Goal: Task Accomplishment & Management: Use online tool/utility

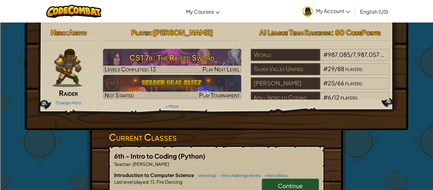
click at [285, 186] on span "Continue" at bounding box center [290, 185] width 25 height 7
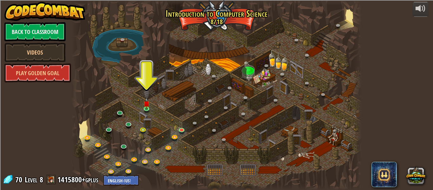
click at [142, 102] on div at bounding box center [216, 95] width 291 height 190
click at [146, 108] on img at bounding box center [146, 100] width 7 height 15
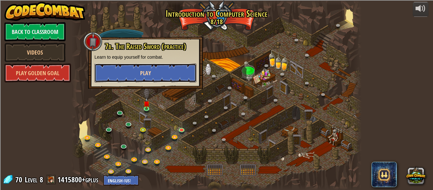
click at [154, 72] on button "Play" at bounding box center [146, 72] width 102 height 19
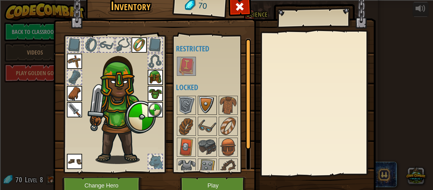
click at [208, 112] on img at bounding box center [208, 105] width 18 height 18
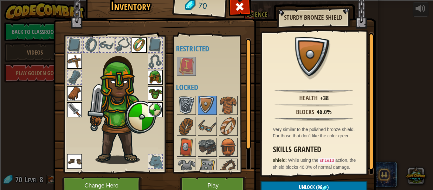
click at [182, 107] on img at bounding box center [187, 105] width 18 height 18
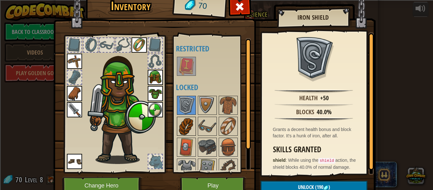
click at [183, 119] on img at bounding box center [187, 126] width 18 height 18
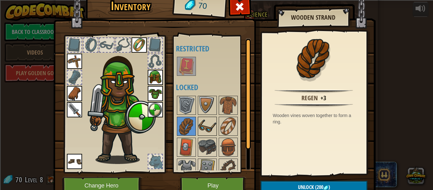
click at [200, 118] on img at bounding box center [208, 126] width 18 height 18
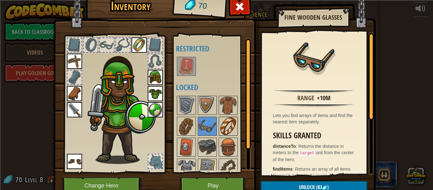
click at [223, 122] on img at bounding box center [229, 126] width 18 height 18
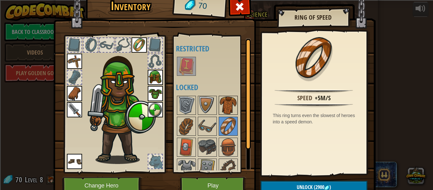
click at [228, 102] on img at bounding box center [229, 105] width 18 height 18
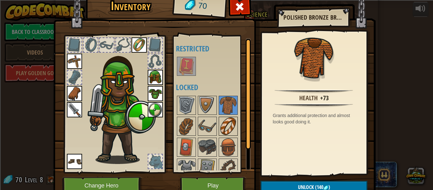
click at [225, 135] on img at bounding box center [229, 126] width 18 height 18
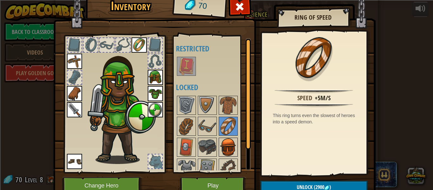
click at [225, 142] on img at bounding box center [229, 147] width 18 height 18
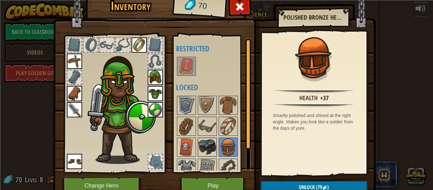
click at [208, 146] on img at bounding box center [208, 147] width 18 height 18
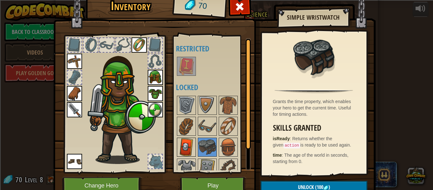
click at [191, 145] on img at bounding box center [187, 147] width 18 height 18
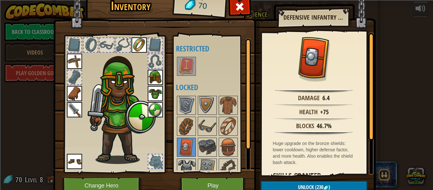
click at [186, 163] on img at bounding box center [187, 168] width 18 height 18
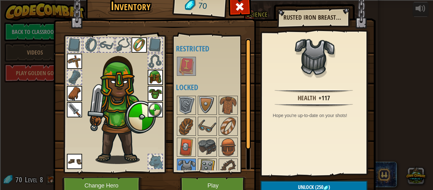
click at [207, 165] on img at bounding box center [208, 168] width 18 height 18
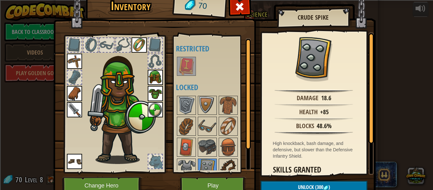
click at [227, 164] on img at bounding box center [229, 168] width 18 height 18
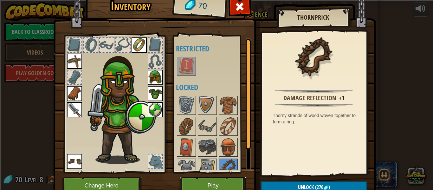
click at [223, 185] on button "Play" at bounding box center [213, 185] width 66 height 17
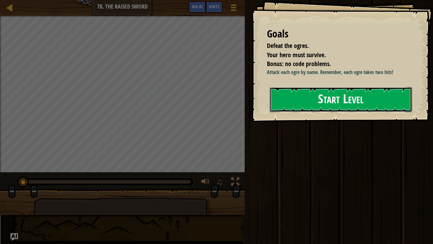
click at [284, 95] on button "Start Level" at bounding box center [341, 99] width 142 height 25
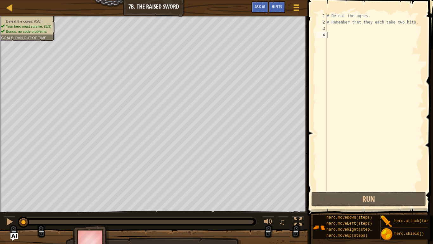
scroll to position [3, 0]
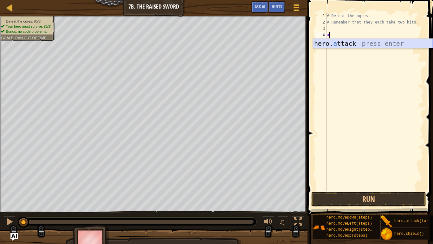
click at [334, 42] on div "hero. a ttack press enter" at bounding box center [373, 53] width 120 height 29
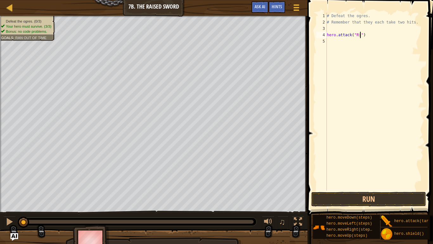
type textarea "hero.attack("Rig")"
drag, startPoint x: 328, startPoint y: 35, endPoint x: 370, endPoint y: 34, distance: 41.6
click at [370, 34] on div "# Defeat the ogres. # Remember that they each take two hits. hero . attack ( "R…" at bounding box center [375, 108] width 98 height 190
click at [357, 46] on div "# Defeat the ogres. # Remember that they each take two hits. hero . attack ( "R…" at bounding box center [375, 108] width 98 height 190
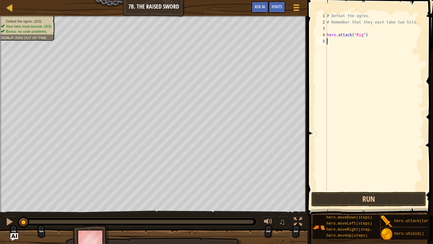
scroll to position [3, 0]
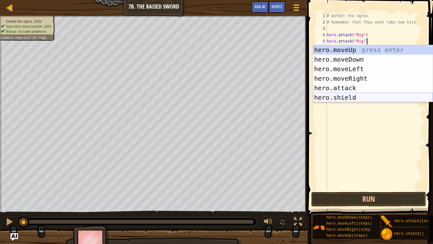
click at [372, 98] on div "hero.moveUp press enter hero.moveDown press enter hero.moveLeft press enter her…" at bounding box center [373, 83] width 120 height 76
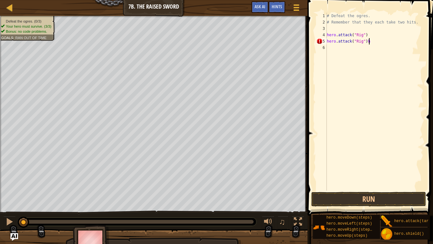
type textarea "hero.attack("Rig")"
click at [329, 49] on div "# Defeat the ogres. # Remember that they each take two hits. hero . attack ( "R…" at bounding box center [375, 108] width 98 height 190
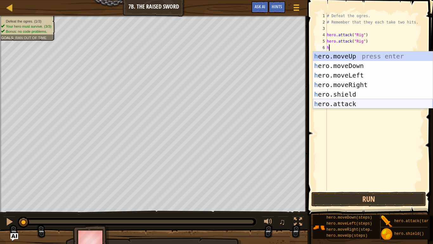
click at [344, 107] on div "h ero.moveUp press enter h ero.moveDown press enter h ero.moveLeft press enter …" at bounding box center [373, 89] width 120 height 76
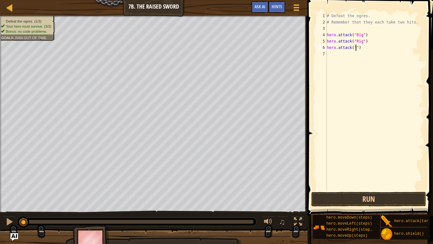
scroll to position [3, 4]
type textarea "hero.attack("Gurt")"
drag, startPoint x: 327, startPoint y: 47, endPoint x: 374, endPoint y: 50, distance: 47.1
click at [374, 50] on div "# Defeat the ogres. # Remember that they each take two hits. hero . attack ( "R…" at bounding box center [375, 108] width 98 height 190
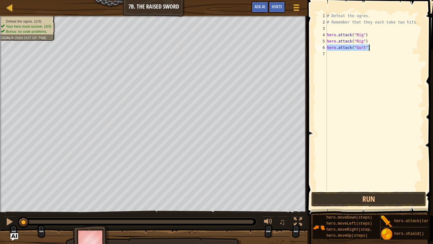
click at [361, 57] on div "# Defeat the ogres. # Remember that they each take two hits. hero . attack ( "R…" at bounding box center [375, 108] width 98 height 190
type textarea "hero.attack("Gurt")"
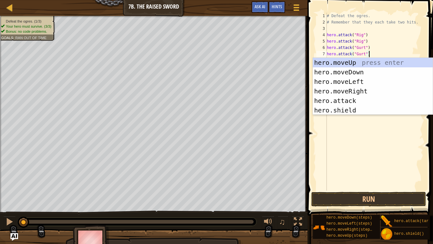
click at [381, 143] on div "# Defeat the ogres. # Remember that they each take two hits. hero . attack ( "R…" at bounding box center [375, 108] width 98 height 190
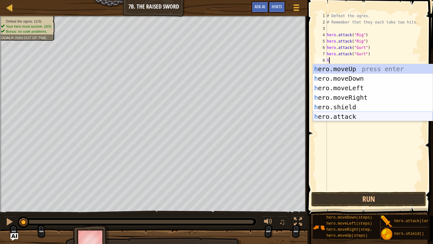
click at [354, 115] on div "h ero.moveUp press enter h ero.moveDown press enter h ero.moveLeft press enter …" at bounding box center [373, 102] width 120 height 76
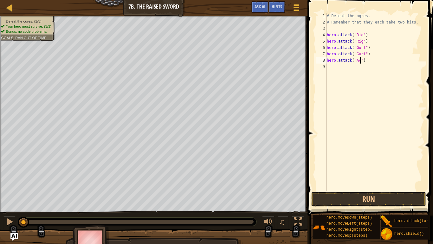
type textarea "hero.attack("Ack")"
click at [340, 65] on div "# Defeat the ogres. # Remember that they each take two hits. hero . attack ( "R…" at bounding box center [375, 108] width 98 height 190
drag, startPoint x: 327, startPoint y: 60, endPoint x: 367, endPoint y: 61, distance: 40.0
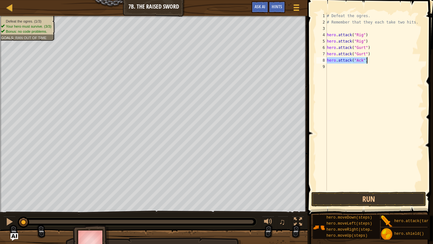
click at [367, 61] on div "# Defeat the ogres. # Remember that they each take two hits. hero . attack ( "R…" at bounding box center [375, 108] width 98 height 190
type textarea "hero.attack("Ack")"
click at [358, 66] on div "# Defeat the ogres. # Remember that they each take two hits. hero . attack ( "R…" at bounding box center [375, 108] width 98 height 190
type textarea "hero.attack("Ack")"
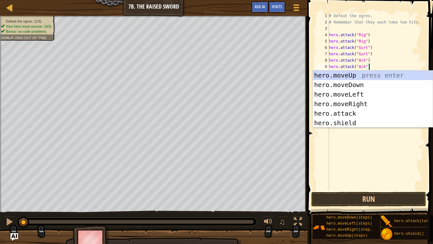
click at [380, 60] on div "# Defeat the ogres. # Remember that they each take two hits. hero . attack ( "R…" at bounding box center [376, 108] width 96 height 190
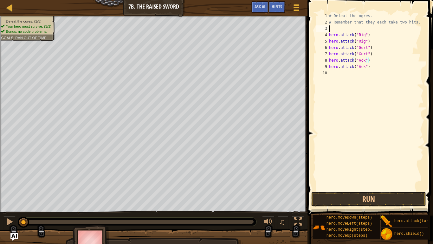
click at [332, 30] on div "# Defeat the ogres. # Remember that they each take two hits. hero . attack ( "R…" at bounding box center [376, 108] width 96 height 190
type textarea "h"
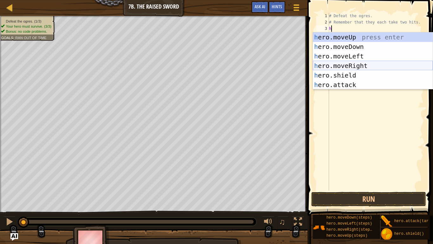
click at [352, 65] on div "h ero.moveUp press enter h ero.moveDown press enter h ero.moveLeft press enter …" at bounding box center [373, 70] width 120 height 76
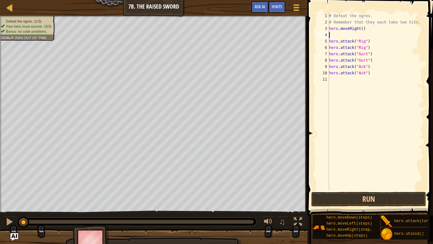
click at [338, 79] on div "# Defeat the ogres. # Remember that they each take two hits. hero . moveRight (…" at bounding box center [376, 108] width 96 height 190
click at [329, 53] on div "7" at bounding box center [323, 54] width 13 height 6
type textarea "hero.attack("Gurt")"
click at [330, 53] on div "# Defeat the ogres. # Remember that they each take two hits. hero . moveRight (…" at bounding box center [376, 108] width 96 height 190
type textarea "h"
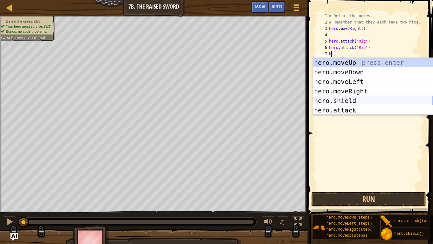
click at [348, 101] on div "h ero.moveUp press enter h ero.moveDown press enter h ero.moveLeft press enter …" at bounding box center [373, 96] width 120 height 76
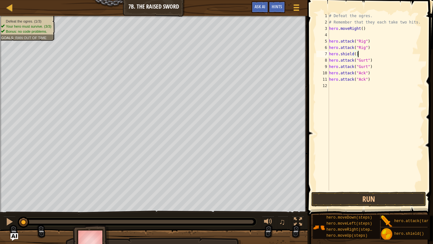
click at [329, 73] on div "10" at bounding box center [323, 73] width 13 height 6
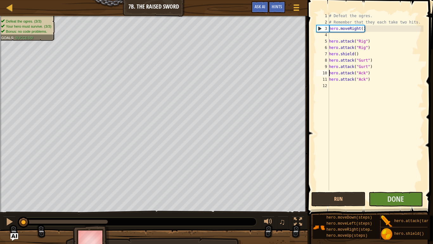
click at [329, 60] on div "# Defeat the ogres. # Remember that they each take two hits. hero . moveRight (…" at bounding box center [376, 108] width 96 height 190
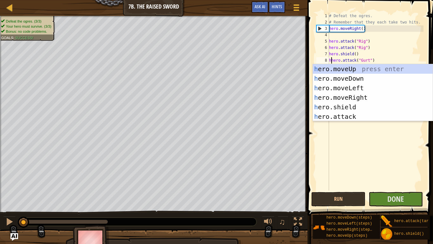
scroll to position [3, 0]
click at [349, 107] on div "h ero.moveUp press enter h ero.moveDown press enter h ero.moveLeft press enter …" at bounding box center [373, 102] width 120 height 76
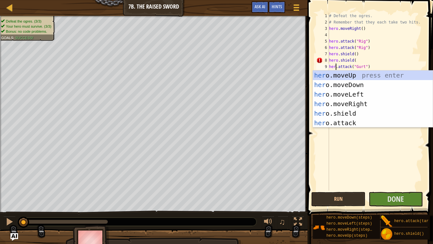
type textarea "hero.attack("Gurt")"
click at [400, 162] on div "# Defeat the ogres. # Remember that they each take two hits. hero . moveRight (…" at bounding box center [376, 108] width 96 height 190
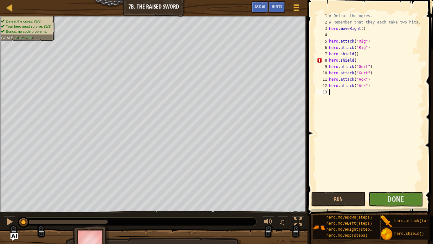
click at [360, 62] on div "# Defeat the ogres. # Remember that they each take two hits. hero . moveRight (…" at bounding box center [376, 108] width 96 height 190
click at [330, 79] on div "# Defeat the ogres. # Remember that they each take two hits. hero . moveRight (…" at bounding box center [376, 108] width 96 height 190
type textarea "hero.attack("Ack")"
click at [330, 79] on div "# Defeat the ogres. # Remember that they each take two hits. hero . moveRight (…" at bounding box center [376, 108] width 96 height 190
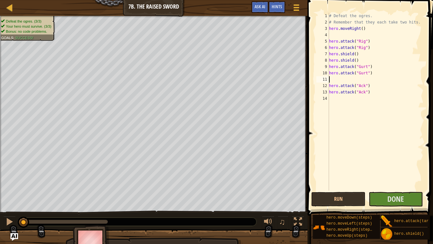
scroll to position [3, 0]
type textarea "h"
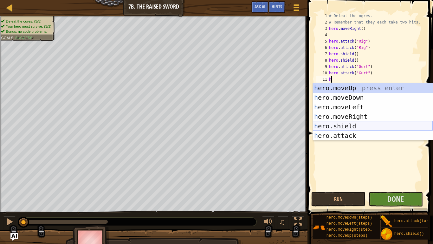
click at [370, 128] on div "h ero.moveUp press enter h ero.moveDown press enter h ero.moveLeft press enter …" at bounding box center [373, 121] width 120 height 76
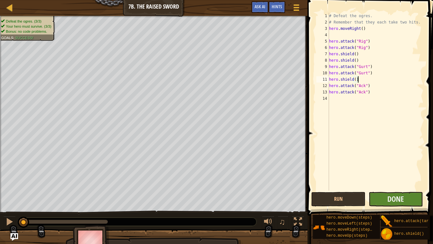
type textarea "hero.shield()"
click at [376, 190] on button "Done" at bounding box center [396, 199] width 54 height 15
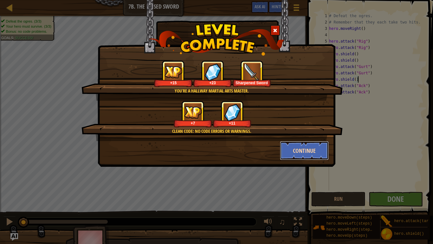
click at [300, 158] on button "Continue" at bounding box center [304, 150] width 49 height 19
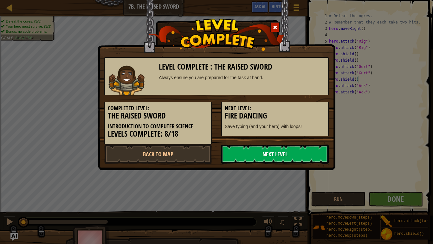
click at [289, 155] on link "Next Level" at bounding box center [275, 153] width 108 height 19
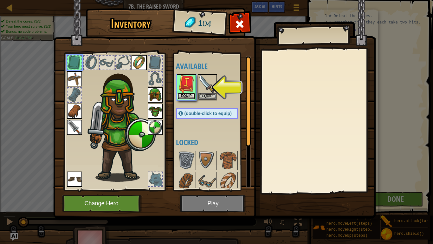
click at [186, 96] on button "Equip" at bounding box center [187, 96] width 18 height 7
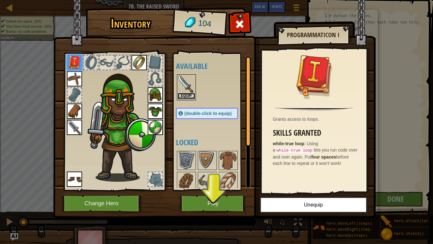
click at [190, 95] on button "Equip" at bounding box center [187, 96] width 18 height 7
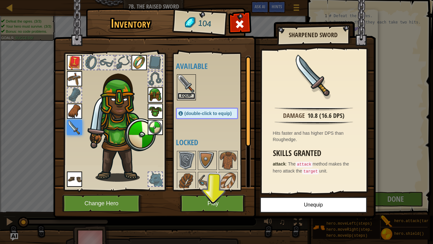
click at [186, 98] on button "Equip" at bounding box center [187, 96] width 18 height 7
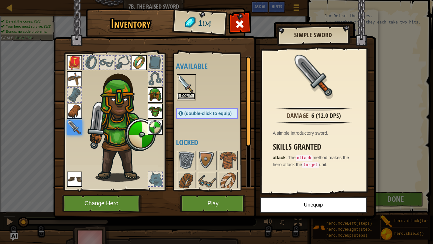
click at [183, 95] on button "Equip" at bounding box center [187, 96] width 18 height 7
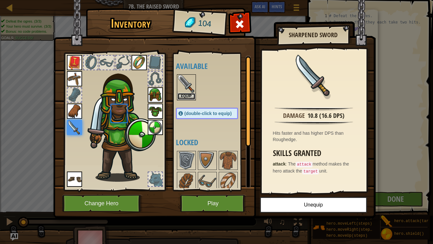
click at [183, 95] on button "Equip" at bounding box center [187, 96] width 18 height 7
click at [0, 0] on button "Equip" at bounding box center [0, 0] width 0 height 0
click at [183, 95] on button "Equip" at bounding box center [187, 96] width 18 height 7
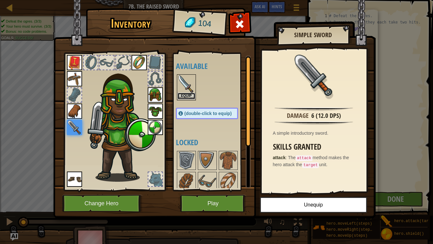
click at [183, 95] on button "Equip" at bounding box center [187, 96] width 18 height 7
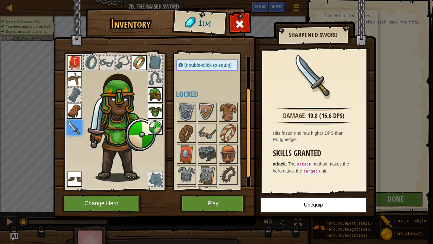
drag, startPoint x: 247, startPoint y: 117, endPoint x: 244, endPoint y: 149, distance: 31.5
click at [244, 149] on div "Available Equip Equip Equip Equip Equip Equip Equip Equip Equip Equip (double-c…" at bounding box center [213, 122] width 75 height 132
click at [188, 107] on img at bounding box center [187, 112] width 18 height 18
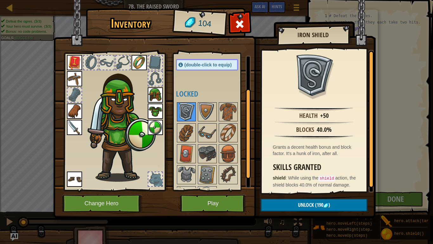
click at [194, 109] on img at bounding box center [187, 112] width 18 height 18
click at [205, 114] on img at bounding box center [208, 112] width 18 height 18
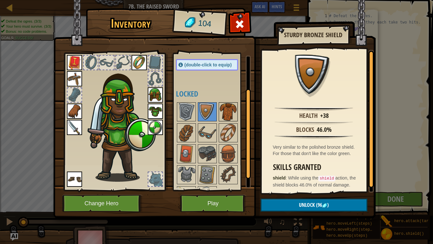
click at [220, 112] on img at bounding box center [229, 112] width 18 height 18
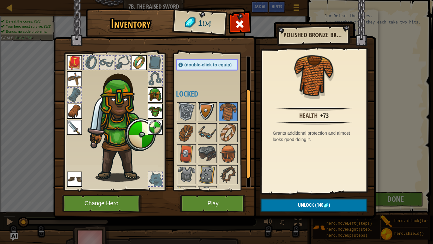
click at [205, 116] on img at bounding box center [208, 112] width 18 height 18
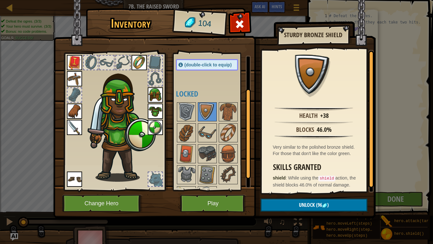
click at [149, 132] on img at bounding box center [155, 127] width 15 height 15
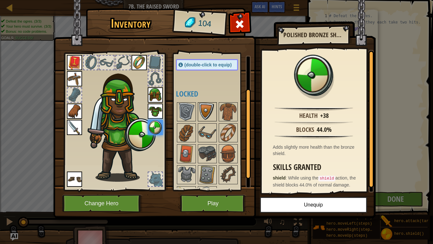
click at [206, 110] on img at bounding box center [208, 112] width 18 height 18
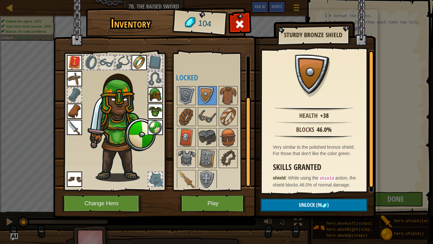
scroll to position [67, 0]
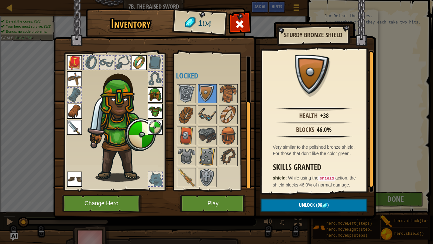
drag, startPoint x: 248, startPoint y: 131, endPoint x: 247, endPoint y: 145, distance: 14.1
click at [247, 145] on div at bounding box center [248, 146] width 5 height 90
click at [205, 116] on img at bounding box center [208, 115] width 18 height 18
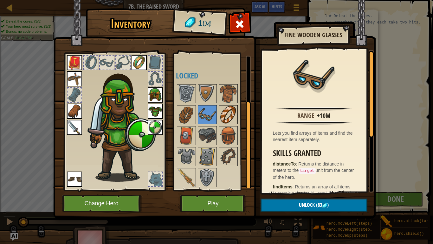
click at [222, 115] on img at bounding box center [229, 115] width 18 height 18
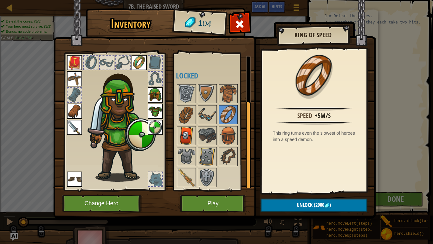
click at [189, 128] on img at bounding box center [187, 136] width 18 height 18
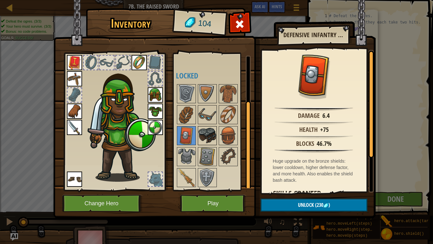
click at [205, 133] on img at bounding box center [208, 136] width 18 height 18
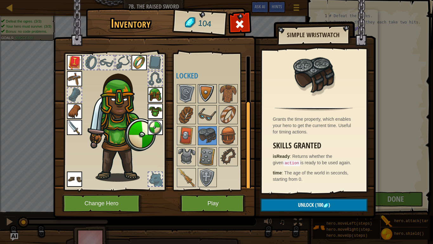
click at [206, 101] on img at bounding box center [208, 94] width 18 height 18
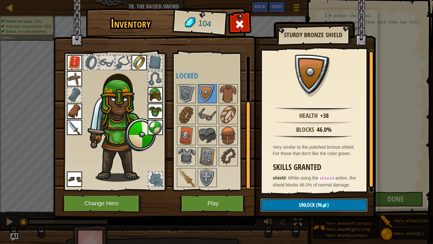
click at [288, 190] on button "Unlock (96 )" at bounding box center [314, 204] width 107 height 13
click at [273, 190] on button "Confirm" at bounding box center [314, 204] width 107 height 13
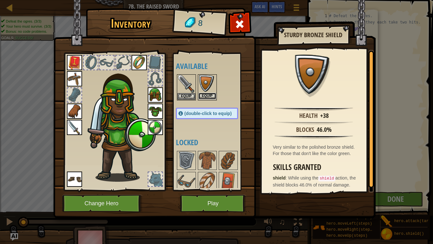
click at [203, 97] on button "Equip" at bounding box center [208, 96] width 18 height 7
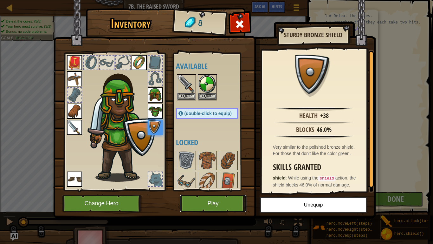
click at [234, 190] on button "Play" at bounding box center [213, 202] width 66 height 17
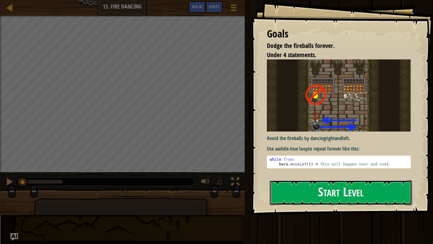
click at [284, 190] on button "Start Level" at bounding box center [341, 192] width 142 height 25
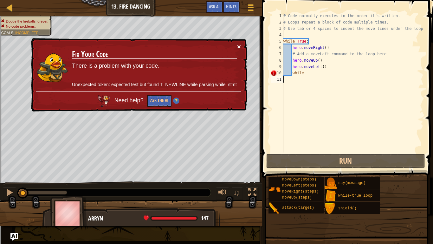
click at [239, 48] on button "×" at bounding box center [239, 46] width 4 height 7
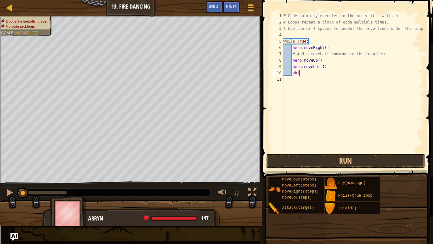
type textarea "w"
type textarea "h"
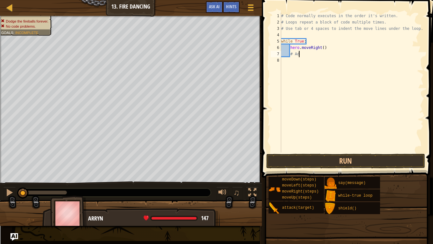
type textarea "#"
type textarea "h"
type textarea "w"
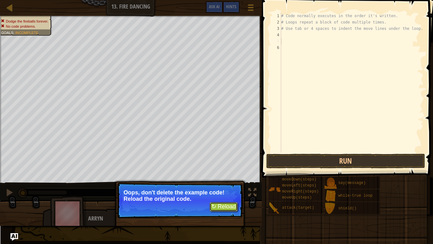
click at [223, 190] on button "↻ Reload" at bounding box center [224, 207] width 28 height 10
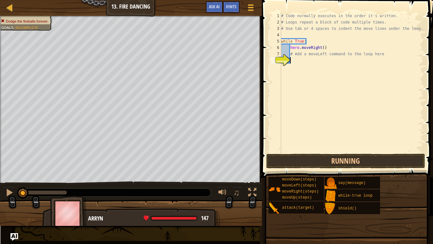
scroll to position [3, 0]
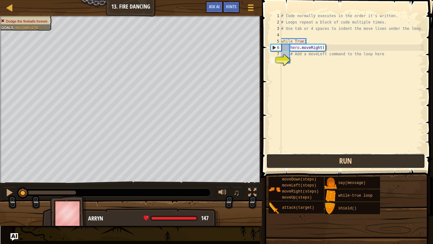
click at [274, 161] on button "Run" at bounding box center [346, 161] width 159 height 15
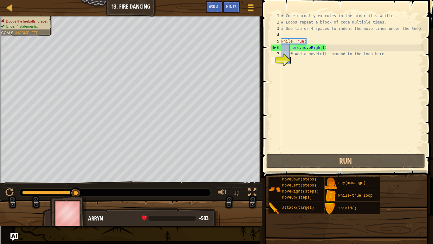
type textarea "h"
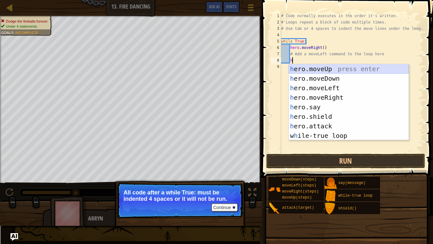
click at [333, 70] on div "h ero.moveUp press enter h ero.moveDown press enter h ero.moveLeft press enter …" at bounding box center [349, 111] width 120 height 95
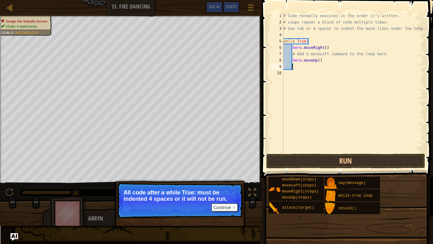
scroll to position [3, 1]
type textarea "h"
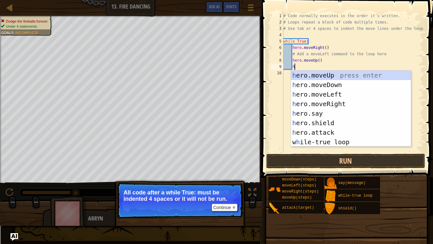
scroll to position [3, 1]
click at [319, 95] on div "h ero.moveUp press enter h ero.moveDown press enter h ero.moveLeft press enter …" at bounding box center [351, 117] width 120 height 95
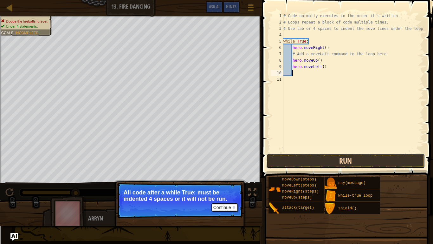
click at [324, 159] on button "Run" at bounding box center [346, 161] width 159 height 15
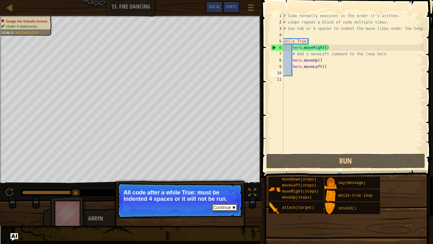
click at [221, 190] on button "Continue" at bounding box center [225, 207] width 26 height 8
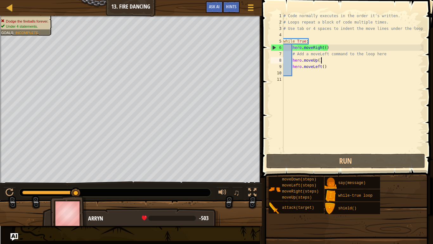
click at [325, 62] on div "# Code normally executes in the order it's written. # Loops repeat a block of c…" at bounding box center [353, 89] width 142 height 152
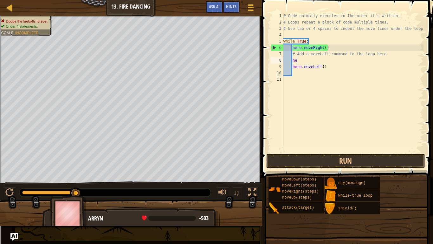
type textarea "h"
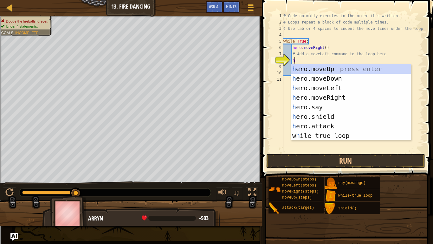
scroll to position [3, 1]
click at [333, 86] on div "h ero.moveUp press enter h ero.moveDown press enter h ero.moveLeft press enter …" at bounding box center [351, 111] width 120 height 95
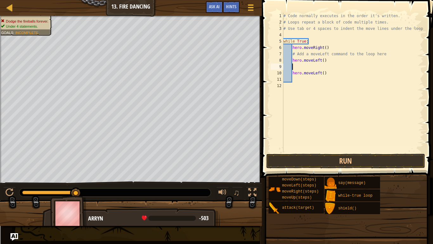
scroll to position [3, 1]
drag, startPoint x: 293, startPoint y: 74, endPoint x: 328, endPoint y: 73, distance: 35.2
click at [328, 73] on div "# Code normally executes in the order it's written. # Loops repeat a block of c…" at bounding box center [353, 89] width 142 height 152
type textarea "hero.moveLeft()"
click at [330, 162] on button "Run" at bounding box center [346, 161] width 159 height 15
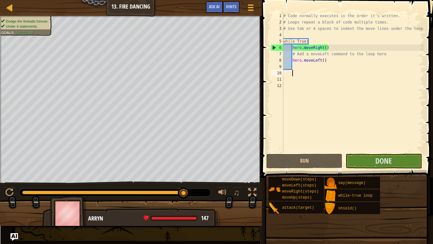
click at [296, 71] on div "# Code normally executes in the order it's written. # Loops repeat a block of c…" at bounding box center [353, 89] width 142 height 152
click at [297, 66] on div "# Code normally executes in the order it's written. # Loops repeat a block of c…" at bounding box center [353, 89] width 142 height 152
type textarea "h"
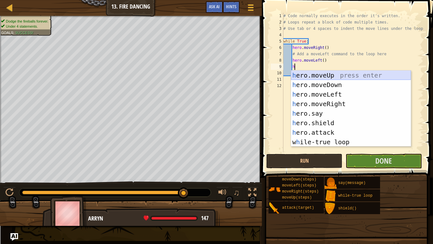
click at [326, 77] on div "h ero.moveUp press enter h ero.moveDown press enter h ero.moveLeft press enter …" at bounding box center [351, 117] width 120 height 95
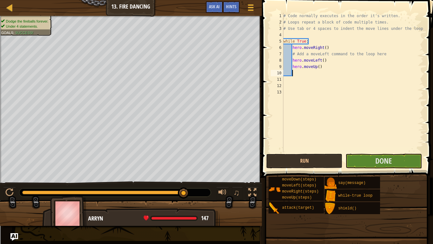
scroll to position [3, 1]
type textarea "h"
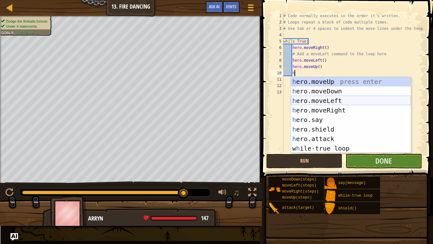
click at [333, 101] on div "h ero.moveUp press enter h ero.moveDown press enter h ero.moveLeft press enter …" at bounding box center [351, 124] width 120 height 95
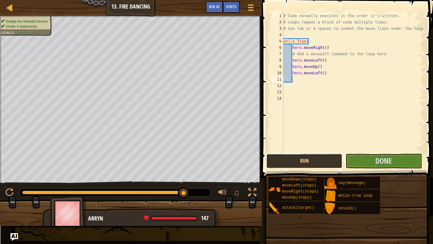
click at [322, 164] on button "Run" at bounding box center [305, 161] width 76 height 15
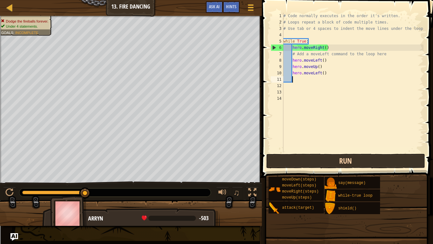
scroll to position [3, 0]
type textarea "h"
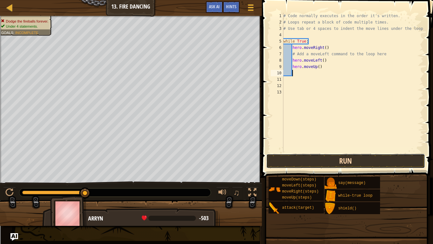
click at [334, 161] on button "Run" at bounding box center [346, 161] width 159 height 15
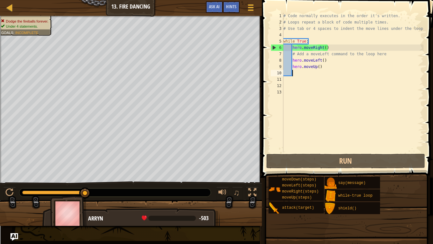
click at [334, 71] on div "# Code normally executes in the order it's written. # Loops repeat a block of c…" at bounding box center [353, 89] width 142 height 152
click at [330, 69] on div "# Code normally executes in the order it's written. # Loops repeat a block of c…" at bounding box center [353, 89] width 142 height 152
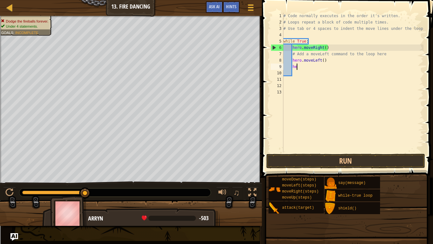
type textarea "h"
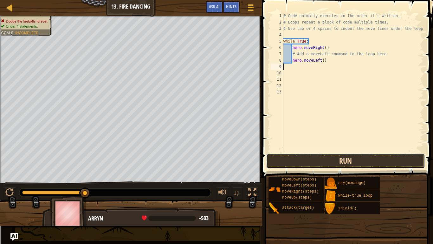
click at [352, 158] on button "Run" at bounding box center [346, 161] width 159 height 15
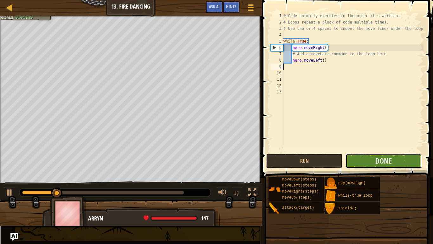
click at [352, 158] on button "Done" at bounding box center [384, 161] width 76 height 15
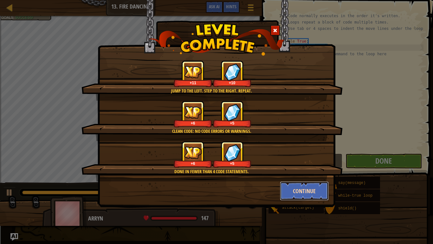
click at [325, 190] on button "Continue" at bounding box center [304, 190] width 49 height 19
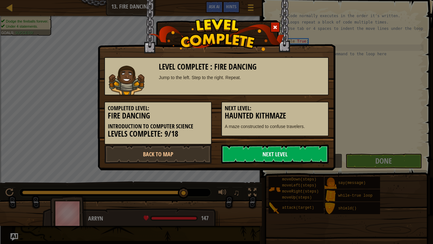
click at [266, 152] on link "Next Level" at bounding box center [275, 153] width 108 height 19
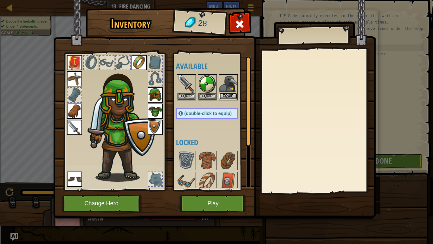
click at [224, 96] on button "Equip" at bounding box center [229, 96] width 18 height 7
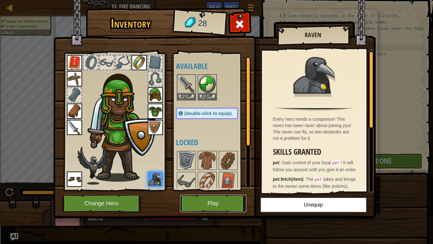
click at [235, 190] on button "Play" at bounding box center [213, 202] width 66 height 17
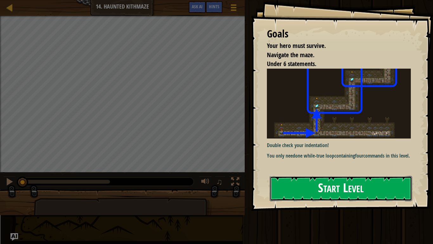
click at [299, 185] on button "Start Level" at bounding box center [341, 188] width 142 height 25
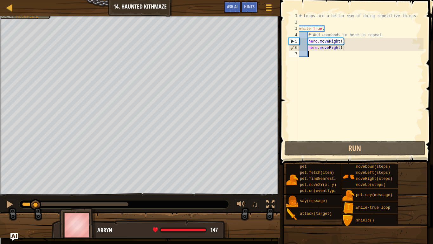
drag, startPoint x: 99, startPoint y: 203, endPoint x: 36, endPoint y: 211, distance: 64.3
click at [36, 190] on div "Your hero must survive. Navigate the maze. Under 6 statements. Goals : Incomple…" at bounding box center [216, 126] width 433 height 221
click at [351, 51] on div "# Loops are a better way of doing repetitive things. while True : # Add command…" at bounding box center [361, 83] width 126 height 140
click at [346, 47] on div "# Loops are a better way of doing repetitive things. while True : # Add command…" at bounding box center [361, 83] width 126 height 140
click at [5, 190] on div at bounding box center [9, 204] width 8 height 8
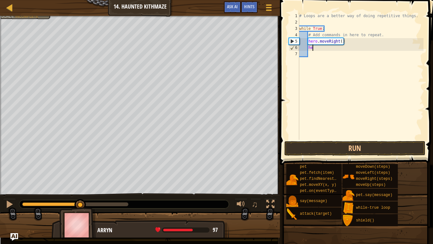
type textarea "h"
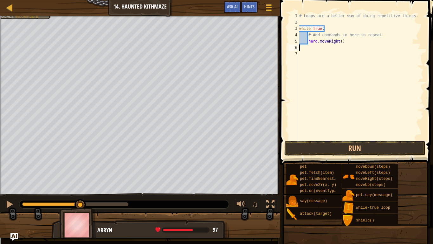
click at [342, 43] on div "# Loops are a better way of doing repetitive things. while True : # Add command…" at bounding box center [361, 83] width 126 height 140
click at [360, 152] on button "Run" at bounding box center [355, 148] width 141 height 15
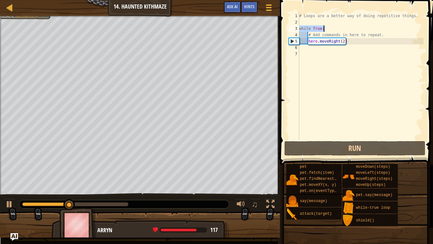
drag, startPoint x: 300, startPoint y: 28, endPoint x: 326, endPoint y: 29, distance: 26.4
click at [326, 29] on div "# Loops are a better way of doing repetitive things. while True : # Add command…" at bounding box center [361, 83] width 126 height 140
type textarea "while True:"
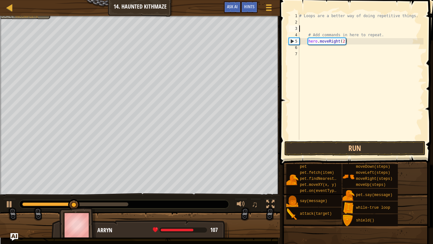
scroll to position [3, 0]
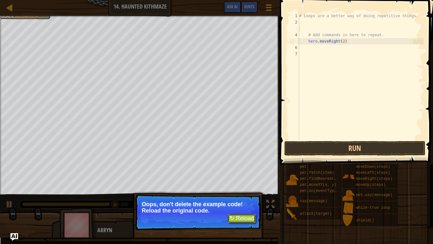
click at [246, 190] on button "↻ Reload" at bounding box center [242, 219] width 28 height 10
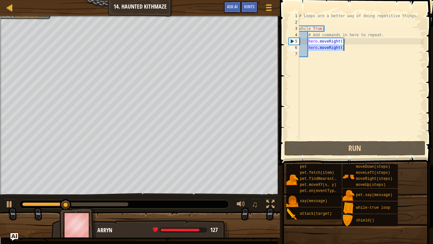
drag, startPoint x: 308, startPoint y: 49, endPoint x: 344, endPoint y: 50, distance: 35.9
click at [344, 50] on div "# Loops are a better way of doing repetitive things. while True : # Add command…" at bounding box center [361, 83] width 126 height 140
type textarea "hero.moveRight()"
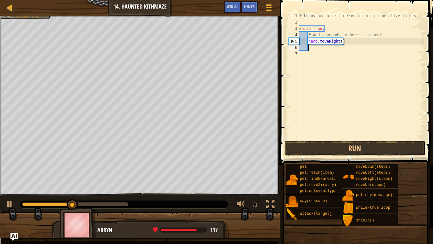
type textarea "m"
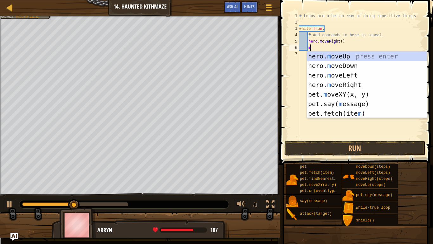
scroll to position [3, 1]
click at [349, 59] on div "hero. m oveUp press enter hero. m oveDown press enter hero. m oveLeft press ent…" at bounding box center [367, 94] width 120 height 86
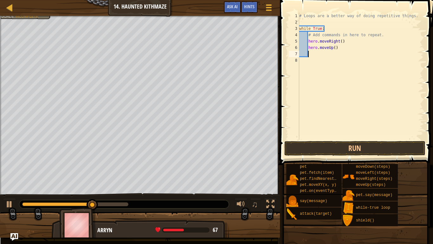
scroll to position [3, 1]
click at [321, 152] on button "Run" at bounding box center [355, 148] width 141 height 15
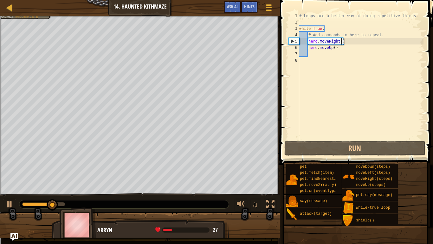
click at [343, 42] on div "# Loops are a better way of doing repetitive things. while True : # Add command…" at bounding box center [361, 83] width 126 height 140
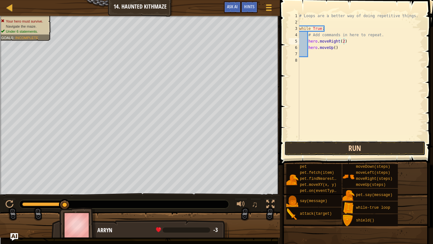
click at [333, 150] on button "Run" at bounding box center [355, 148] width 141 height 15
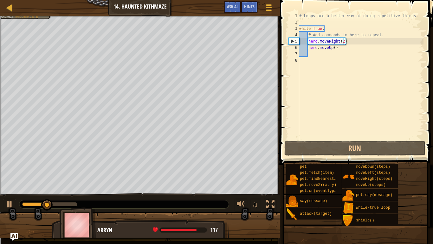
click at [334, 49] on div "# Loops are a better way of doing repetitive things. while True : # Add command…" at bounding box center [361, 83] width 126 height 140
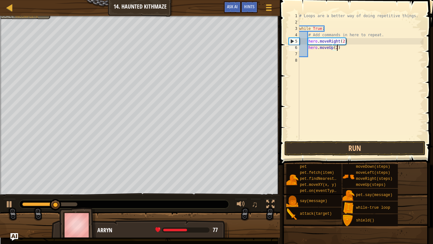
scroll to position [3, 5]
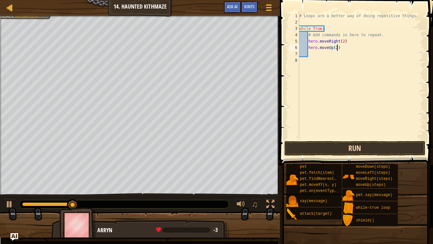
type textarea "hero.moveUp(2)"
click at [298, 153] on button "Run" at bounding box center [355, 148] width 141 height 15
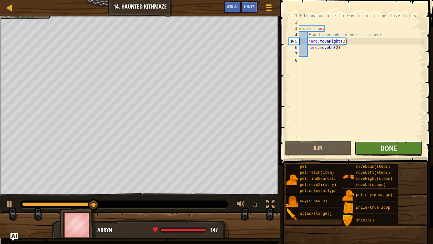
click at [378, 150] on button "Done" at bounding box center [388, 148] width 67 height 15
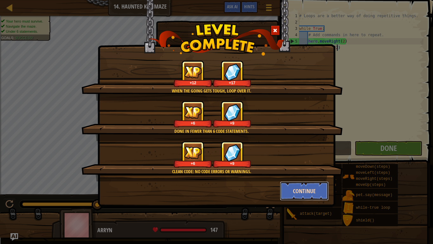
click at [290, 190] on button "Continue" at bounding box center [304, 190] width 49 height 19
click at [290, 190] on div "When the going gets tough, loop over it. +12 +17 Done in fewer than 6 code stat…" at bounding box center [216, 122] width 433 height 244
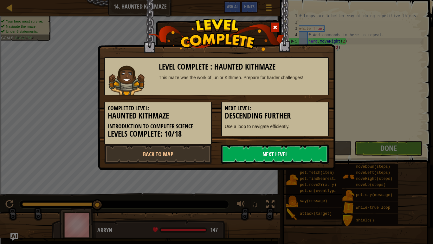
click at [269, 148] on link "Next Level" at bounding box center [275, 153] width 108 height 19
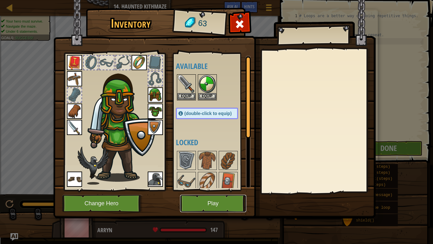
click at [208, 190] on button "Play" at bounding box center [213, 202] width 66 height 17
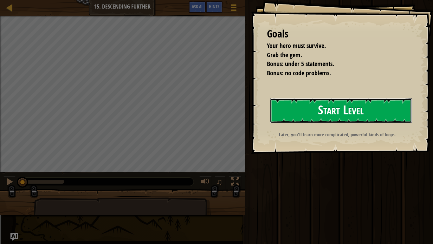
click at [279, 107] on button "Start Level" at bounding box center [341, 110] width 142 height 25
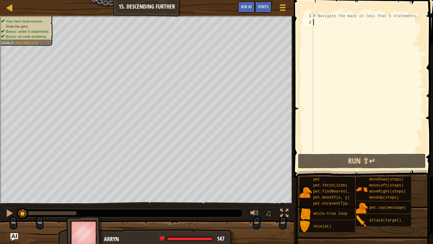
type textarea "h"
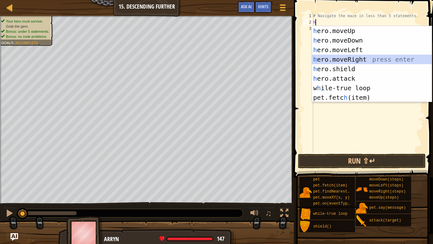
click at [323, 57] on div "h ero.moveUp press enter h ero.moveDown press enter h ero.moveLeft press enter …" at bounding box center [372, 73] width 120 height 95
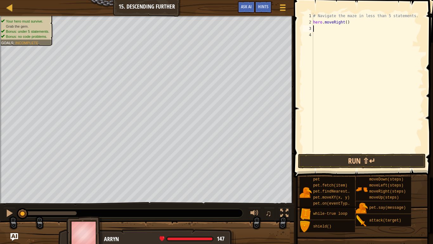
click at [347, 23] on div "# Navigate the maze in less than 5 statements. hero . moveRight ( )" at bounding box center [368, 89] width 112 height 152
type textarea "hero.moveRight(2)"
click at [332, 27] on div "# Navigate the maze in less than 5 statements. hero . moveRight ( 2 )" at bounding box center [368, 89] width 112 height 152
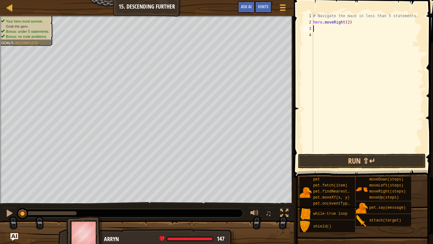
type textarea "h"
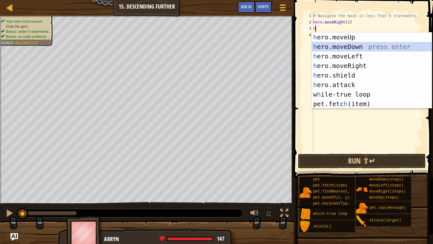
click at [347, 50] on div "h ero.moveUp press enter h ero.moveDown press enter h ero.moveLeft press enter …" at bounding box center [372, 79] width 120 height 95
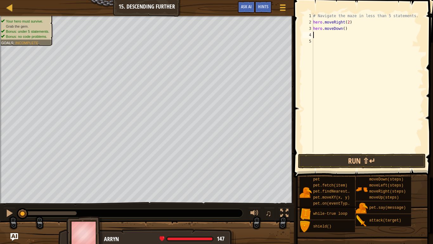
type textarea "h"
click at [332, 142] on div "# Navigate the maze in less than 5 statements. hero . moveRight ( 2 ) hero . mo…" at bounding box center [368, 89] width 112 height 152
click at [322, 34] on div "# Navigate the maze in less than 5 statements. hero . moveRight ( 2 ) hero . mo…" at bounding box center [368, 89] width 112 height 152
type textarea "h"
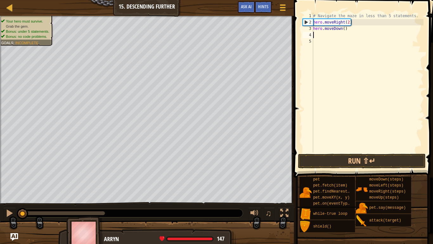
click at [314, 23] on div "# Navigate the maze in less than 5 statements. hero . moveRight ( 2 ) hero . mo…" at bounding box center [368, 89] width 112 height 152
type textarea "hero.moveRight(2)"
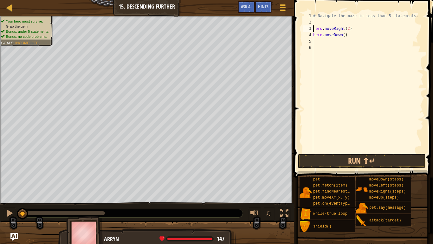
click at [317, 22] on div "# Navigate the maze in less than 5 statements. hero . moveRight ( 2 ) hero . mo…" at bounding box center [368, 89] width 112 height 152
type textarea "w"
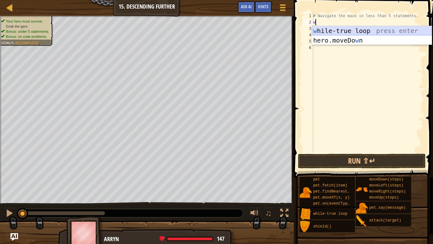
click at [363, 33] on div "w hile-true loop press enter hero.moveDo w n press enter" at bounding box center [372, 45] width 120 height 38
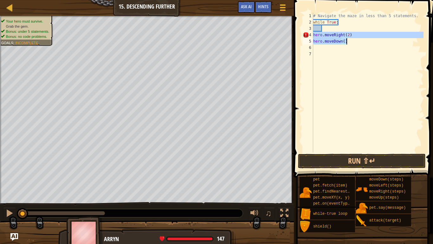
drag, startPoint x: 314, startPoint y: 35, endPoint x: 355, endPoint y: 42, distance: 41.2
click at [355, 42] on div "# Navigate the maze in less than 5 statements. while True : hero . moveRight ( …" at bounding box center [368, 89] width 112 height 152
type textarea "hero.moveRight(2) hero.moveDown()"
click at [327, 29] on div "# Navigate the maze in less than 5 statements. while True : hero . moveRight ( …" at bounding box center [368, 89] width 112 height 152
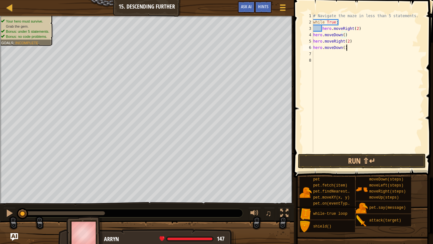
click at [349, 50] on div "# Navigate the maze in less than 5 statements. while True : hero . moveRight ( …" at bounding box center [368, 89] width 112 height 152
type textarea "h"
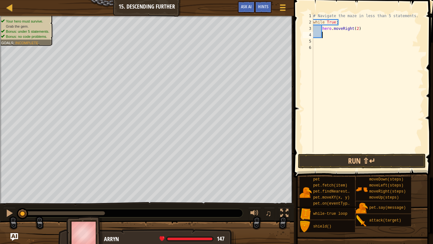
scroll to position [3, 1]
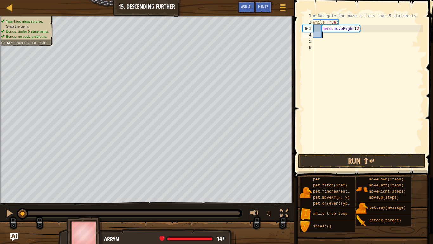
type textarea "h"
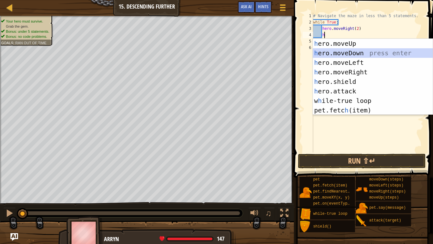
click at [356, 52] on div "h ero.moveUp press enter h ero.moveDown press enter h ero.moveLeft press enter …" at bounding box center [373, 86] width 120 height 95
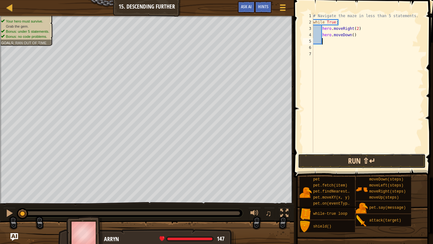
click at [334, 160] on button "Run ⇧↵" at bounding box center [362, 161] width 128 height 15
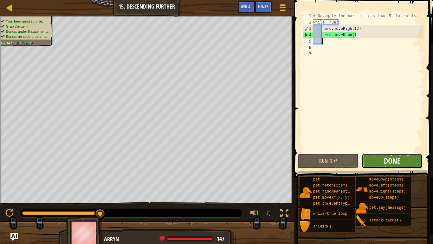
click at [366, 161] on button "Done" at bounding box center [392, 161] width 61 height 15
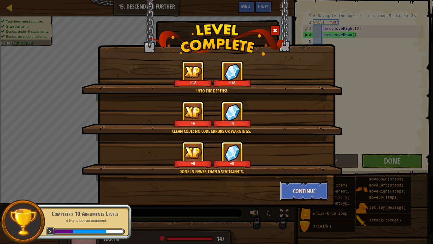
click at [299, 190] on button "Continue" at bounding box center [304, 190] width 49 height 19
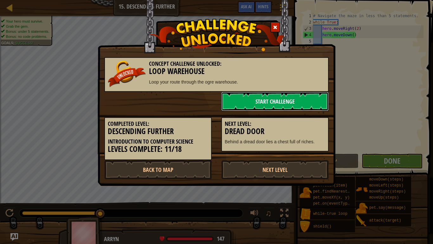
click at [264, 106] on link "Start Challenge" at bounding box center [275, 101] width 108 height 19
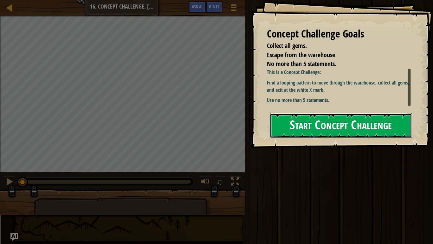
click at [371, 131] on button "Start Concept Challenge" at bounding box center [341, 125] width 142 height 25
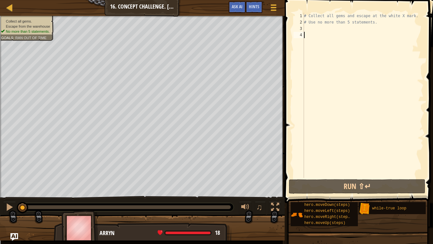
type textarea "h"
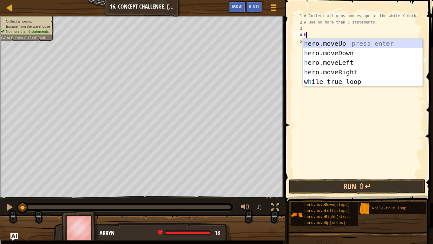
click at [341, 44] on div "h ero.moveUp press enter h ero.moveDown press enter h ero.moveLeft press enter …" at bounding box center [363, 72] width 120 height 67
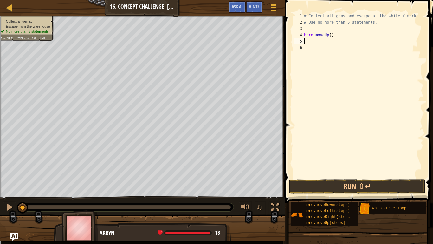
type textarea "w"
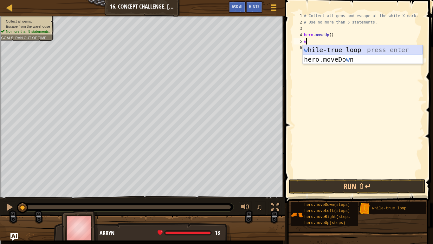
click at [356, 52] on div "w hile-true loop press enter hero.moveDo w n press enter" at bounding box center [363, 64] width 120 height 38
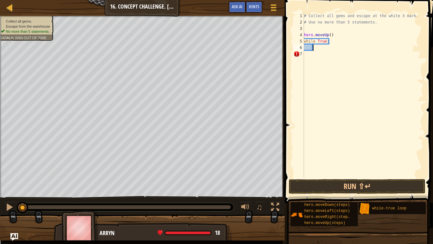
type textarea "m"
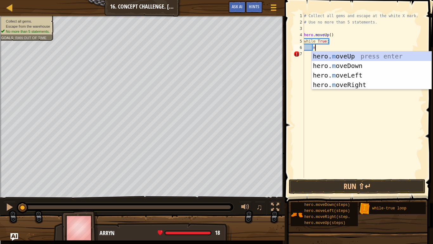
scroll to position [3, 1]
click at [326, 85] on div "hero. m oveUp press enter hero. m oveDown press enter hero. m oveLeft press ent…" at bounding box center [372, 79] width 120 height 57
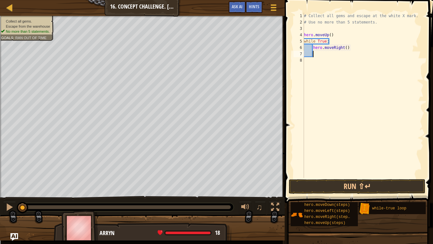
type textarea "m"
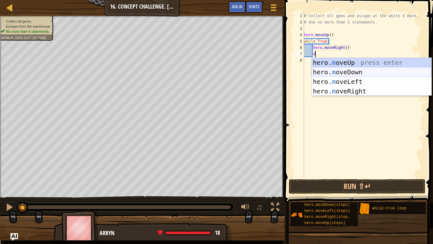
click at [348, 74] on div "hero. m oveUp press enter hero. m oveDown press enter hero. m oveLeft press ent…" at bounding box center [372, 86] width 120 height 57
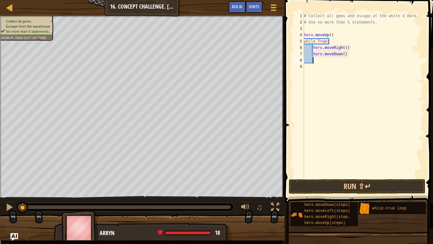
type textarea "m"
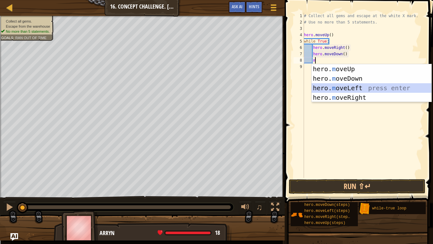
click at [354, 87] on div "hero. m oveUp press enter hero. m oveDown press enter hero. m oveLeft press ent…" at bounding box center [372, 92] width 120 height 57
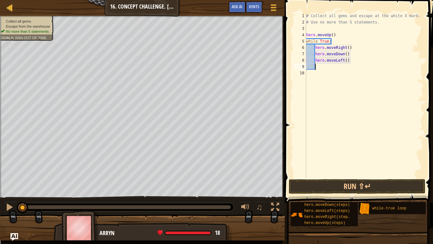
type textarea "m"
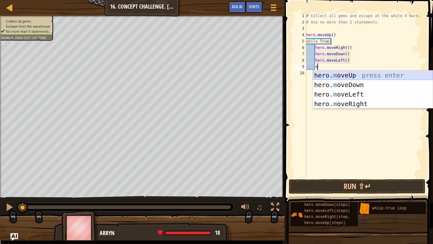
click at [357, 75] on div "hero. m oveUp press enter hero. m oveDown press enter hero. m oveLeft press ent…" at bounding box center [373, 98] width 120 height 57
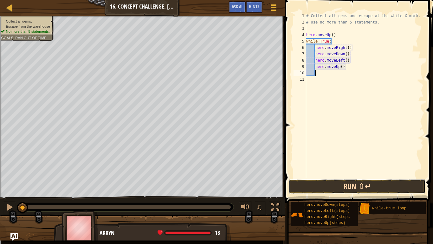
click at [326, 186] on button "Run ⇧↵" at bounding box center [357, 186] width 137 height 15
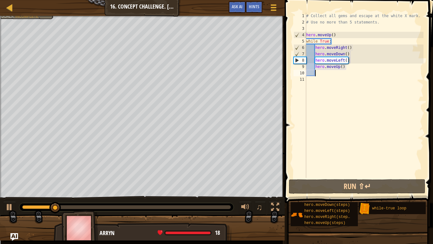
click at [333, 33] on div "# Collect all gems and escape at the white X mark. # Use no more than 5 stateme…" at bounding box center [364, 102] width 119 height 178
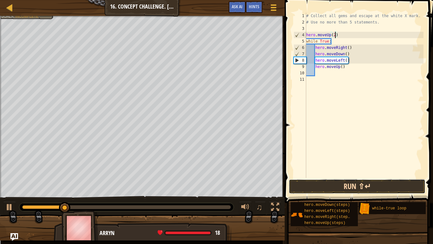
click at [343, 186] on button "Run ⇧↵" at bounding box center [357, 186] width 137 height 15
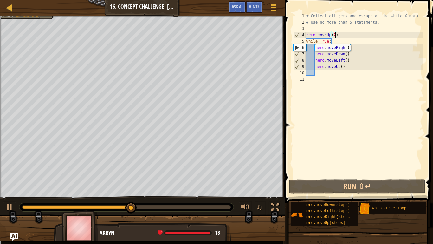
click at [306, 36] on div "4" at bounding box center [300, 35] width 12 height 6
type textarea "hero.moveUp(2)"
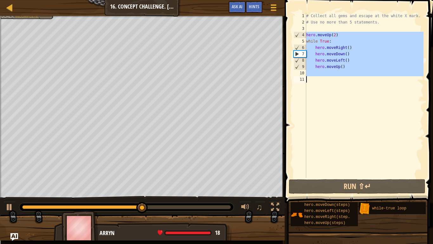
drag, startPoint x: 306, startPoint y: 36, endPoint x: 349, endPoint y: 74, distance: 58.2
click at [349, 74] on div "hero.moveUp(2) 1 2 3 4 5 6 7 8 9 10 11 # Collect all gems and escape at the whi…" at bounding box center [358, 95] width 131 height 165
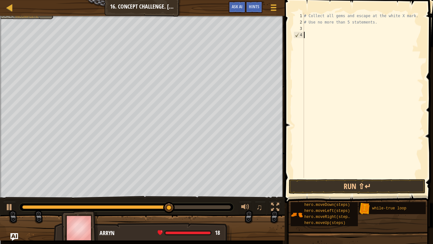
type textarea "h"
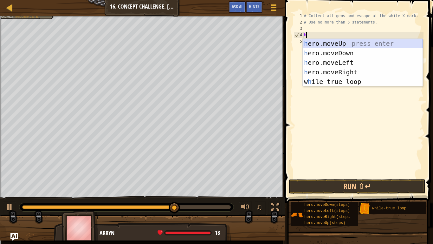
click at [347, 46] on div "h ero.moveUp press enter h ero.moveDown press enter h ero.moveLeft press enter …" at bounding box center [363, 72] width 120 height 67
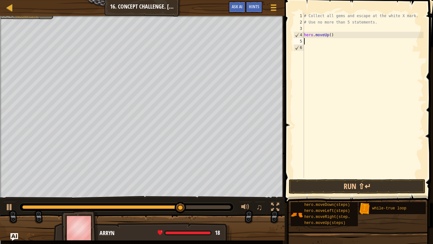
click at [331, 36] on div "# Collect all gems and escape at the white X mark. # Use no more than 5 stateme…" at bounding box center [363, 102] width 121 height 178
type textarea "hero.moveUp(2)"
click at [320, 44] on div "# Collect all gems and escape at the white X mark. # Use no more than 5 stateme…" at bounding box center [363, 102] width 121 height 178
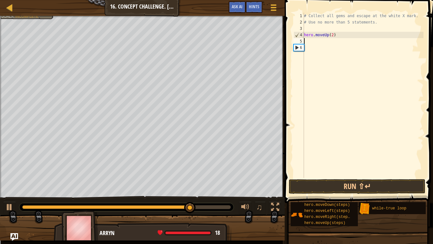
type textarea "h"
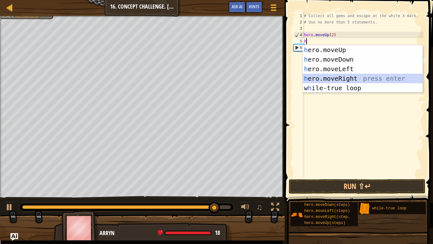
click at [331, 76] on div "h ero.moveUp press enter h ero.moveDown press enter h ero.moveLeft press enter …" at bounding box center [363, 78] width 120 height 67
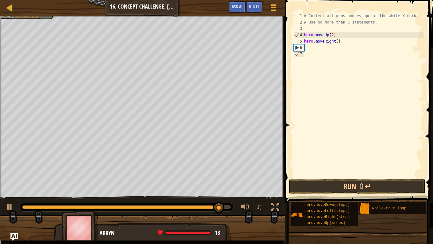
click at [338, 44] on div "# Collect all gems and escape at the white X mark. # Use no more than 5 stateme…" at bounding box center [363, 102] width 121 height 178
type textarea "hero.moveRight(3)"
click at [327, 51] on div "# Collect all gems and escape at the white X mark. # Use no more than 5 stateme…" at bounding box center [363, 102] width 121 height 178
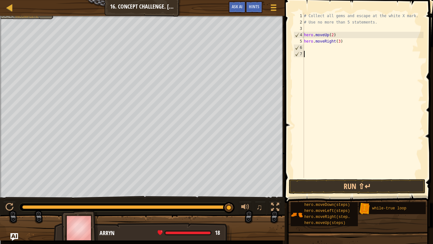
click at [306, 48] on div "# Collect all gems and escape at the white X mark. # Use no more than 5 stateme…" at bounding box center [363, 102] width 121 height 178
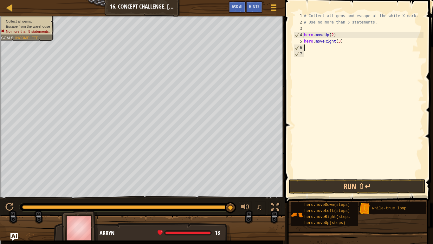
type textarea "h"
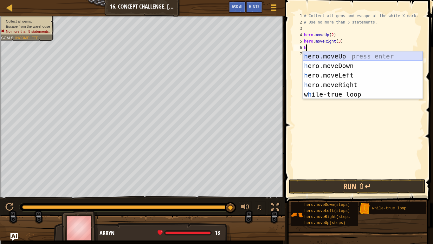
click at [330, 58] on div "h ero.moveUp press enter h ero.moveDown press enter h ero.moveLeft press enter …" at bounding box center [363, 84] width 120 height 67
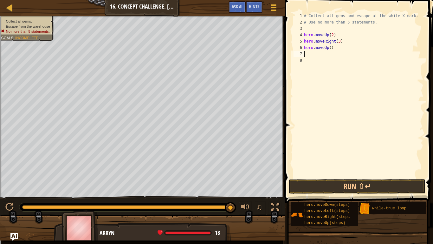
type textarea "h"
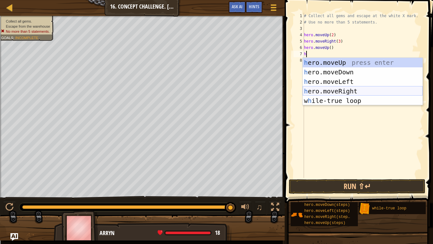
click at [335, 90] on div "h ero.moveUp press enter h ero.moveDown press enter h ero.moveLeft press enter …" at bounding box center [363, 91] width 120 height 67
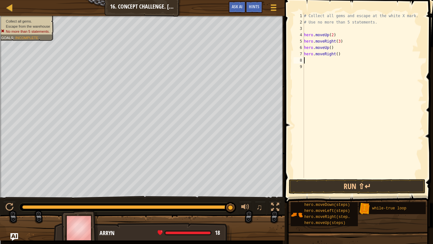
type textarea "h"
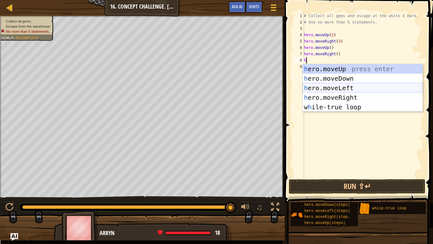
click at [338, 89] on div "h ero.moveUp press enter h ero.moveDown press enter h ero.moveLeft press enter …" at bounding box center [363, 97] width 120 height 67
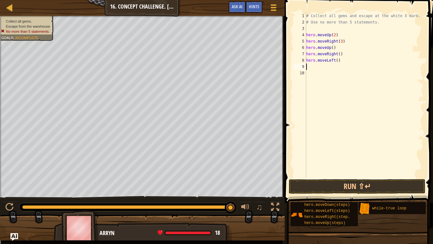
type textarea "h"
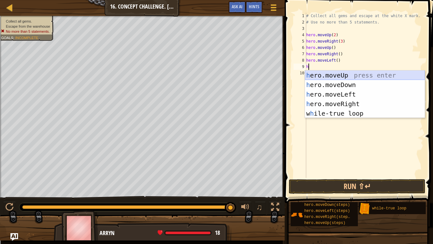
click at [334, 77] on div "h ero.moveUp press enter h ero.moveDown press enter h ero.moveLeft press enter …" at bounding box center [365, 103] width 120 height 67
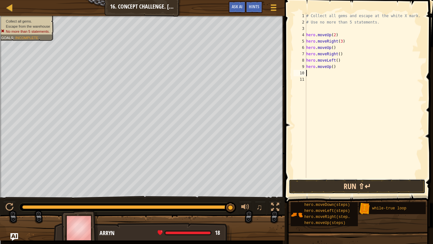
click at [330, 181] on button "Run ⇧↵" at bounding box center [357, 186] width 137 height 15
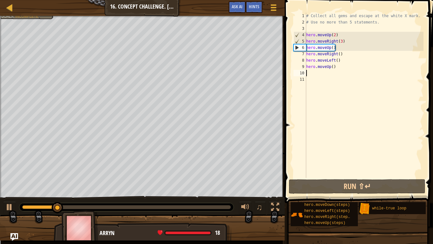
click at [342, 43] on div "# Collect all gems and escape at the white X mark. # Use no more than 5 stateme…" at bounding box center [364, 102] width 119 height 178
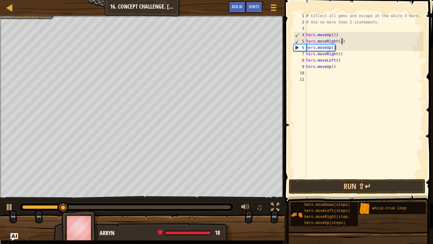
scroll to position [3, 5]
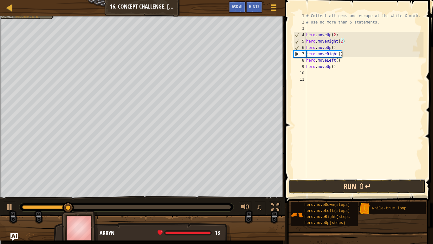
click at [354, 185] on button "Run ⇧↵" at bounding box center [357, 186] width 137 height 15
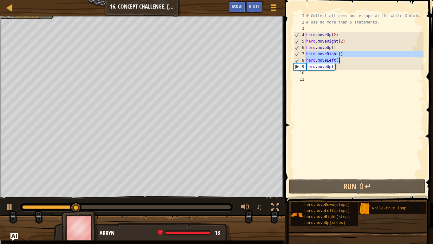
drag, startPoint x: 307, startPoint y: 53, endPoint x: 341, endPoint y: 61, distance: 35.2
click at [341, 61] on div "# Collect all gems and escape at the white X mark. # Use no more than 5 stateme…" at bounding box center [364, 102] width 119 height 178
type textarea "hero.moveRight() hero.moveLeft()"
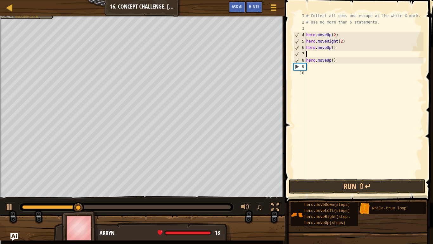
scroll to position [3, 0]
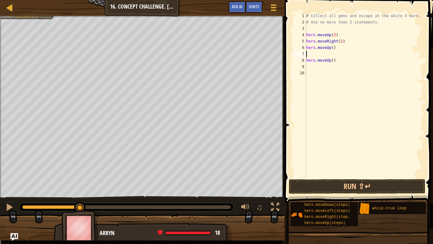
type textarea "m"
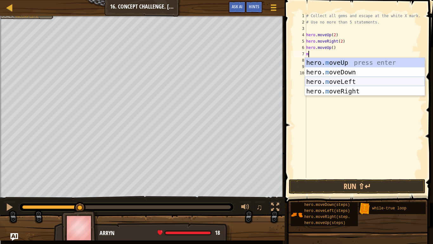
click at [341, 82] on div "hero. m oveUp press enter hero. m oveDown press enter hero. m oveLeft press ent…" at bounding box center [365, 86] width 120 height 57
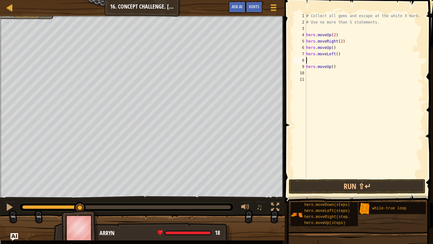
type textarea "m"
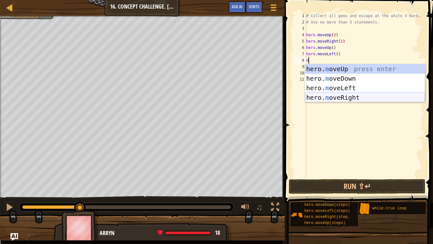
click at [344, 97] on div "hero. m oveUp press enter hero. m oveDown press enter hero. m oveLeft press ent…" at bounding box center [365, 92] width 120 height 57
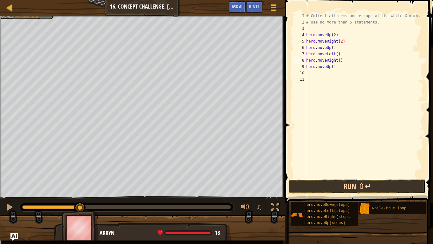
click at [334, 188] on button "Run ⇧↵" at bounding box center [357, 186] width 137 height 15
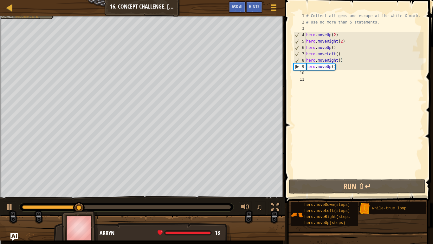
click at [342, 41] on div "# Collect all gems and escape at the white X mark. # Use no more than 5 stateme…" at bounding box center [364, 102] width 119 height 178
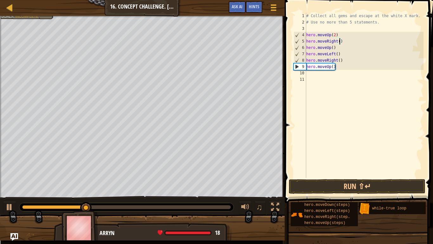
type textarea "hero.moveRight(1)"
click at [346, 43] on div "# Collect all gems and escape at the white X mark. # Use no more than 5 stateme…" at bounding box center [364, 102] width 119 height 178
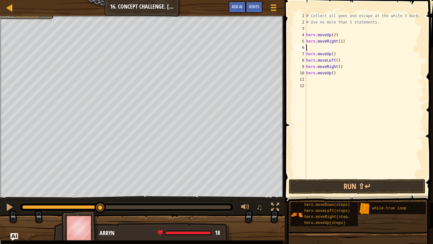
type textarea "m"
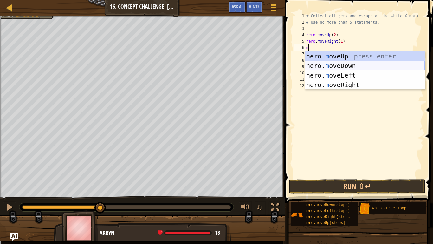
click at [345, 65] on div "hero. m oveUp press enter hero. m oveDown press enter hero. m oveLeft press ent…" at bounding box center [365, 79] width 120 height 57
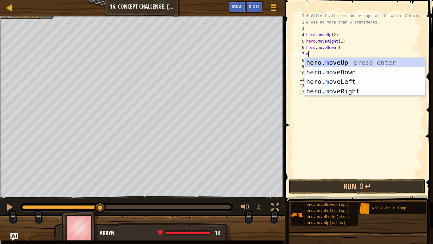
type textarea "m"
click at [341, 90] on div "hero. m oveUp press enter hero. m oveDown press enter hero. m oveLeft press ent…" at bounding box center [365, 86] width 120 height 57
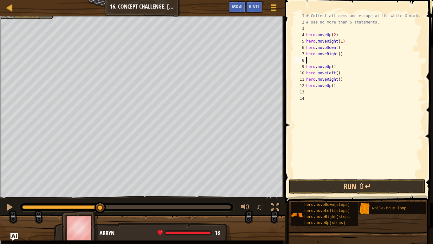
type textarea "m"
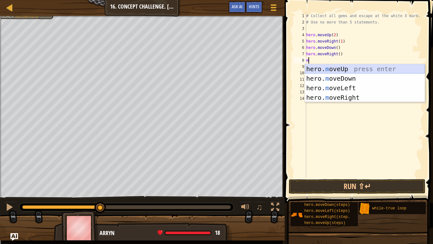
click at [356, 69] on div "hero. m oveUp press enter hero. m oveDown press enter hero. m oveLeft press ent…" at bounding box center [365, 92] width 120 height 57
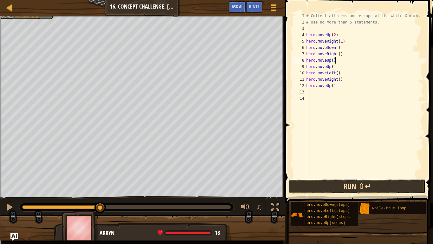
click at [341, 188] on button "Run ⇧↵" at bounding box center [357, 186] width 137 height 15
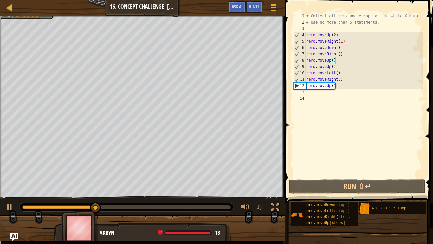
drag, startPoint x: 94, startPoint y: 210, endPoint x: 55, endPoint y: 210, distance: 39.0
click at [55, 190] on div "Collect all gems. Escape from the warehouse No more than 5 statements. Goals : …" at bounding box center [216, 128] width 433 height 224
click at [55, 190] on div at bounding box center [126, 207] width 214 height 8
click at [57, 190] on div at bounding box center [61, 207] width 78 height 4
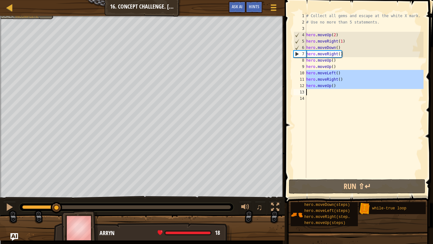
drag, startPoint x: 307, startPoint y: 72, endPoint x: 340, endPoint y: 92, distance: 38.9
click at [340, 92] on div "# Collect all gems and escape at the white X mark. # Use no more than 5 stateme…" at bounding box center [364, 102] width 119 height 178
type textarea "hero.moveUp()"
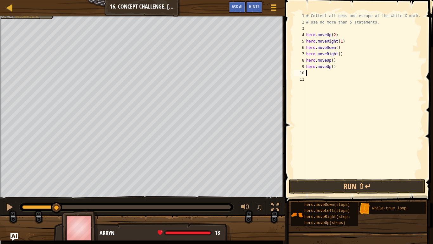
type textarea "m"
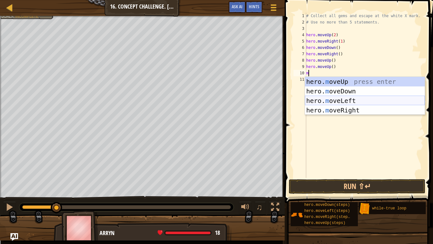
click at [320, 102] on div "hero. m oveUp press enter hero. m oveDown press enter hero. m oveLeft press ent…" at bounding box center [365, 105] width 120 height 57
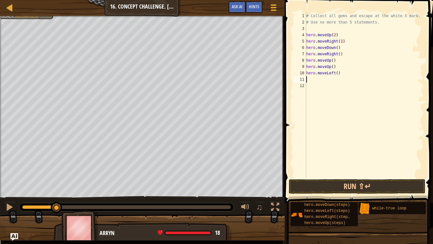
type textarea "m"
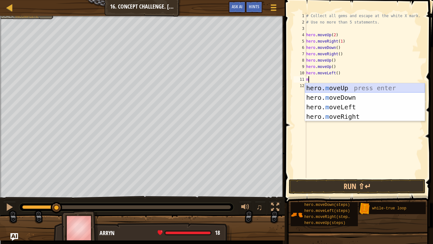
click at [347, 90] on div "hero. m oveUp press enter hero. m oveDown press enter hero. m oveLeft press ent…" at bounding box center [365, 111] width 120 height 57
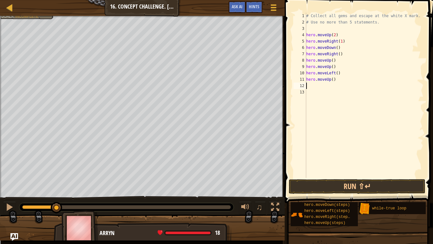
type textarea "m"
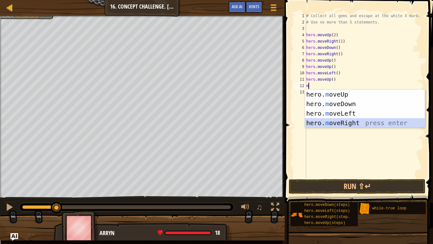
click at [337, 123] on div "hero. m oveUp press enter hero. m oveDown press enter hero. m oveLeft press ent…" at bounding box center [365, 117] width 120 height 57
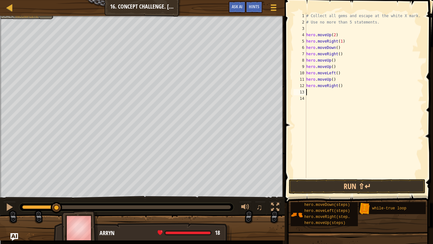
type textarea "m"
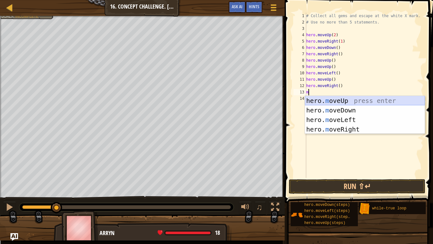
click at [351, 99] on div "hero. m oveUp press enter hero. m oveDown press enter hero. m oveLeft press ent…" at bounding box center [365, 124] width 120 height 57
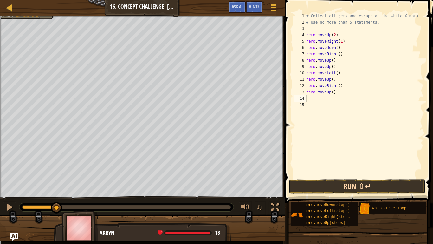
click at [343, 183] on button "Run ⇧↵" at bounding box center [357, 186] width 137 height 15
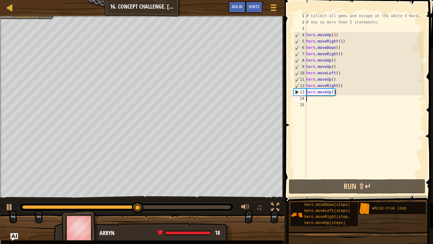
click at [93, 190] on div at bounding box center [80, 207] width 116 height 4
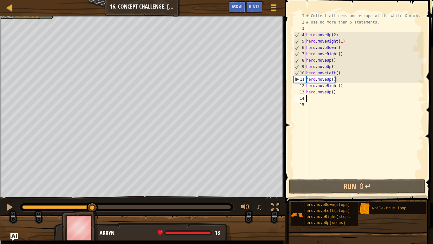
click at [70, 190] on div at bounding box center [57, 207] width 70 height 4
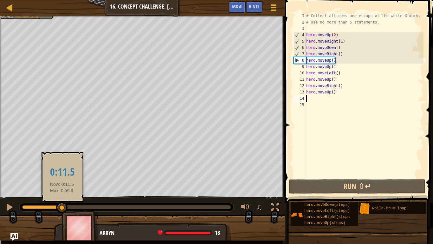
click at [62, 190] on div at bounding box center [42, 207] width 40 height 4
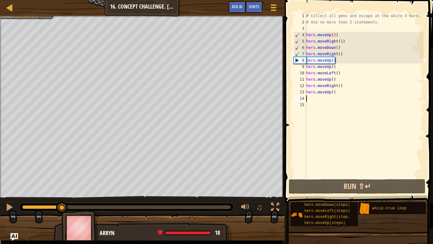
click at [333, 63] on div "# Collect all gems and escape at the white X mark. # Use no more than 5 stateme…" at bounding box center [364, 102] width 119 height 178
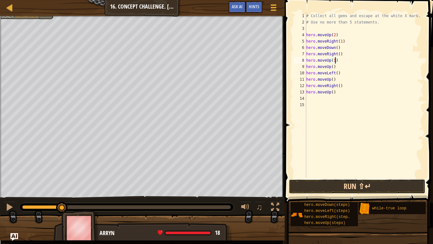
click at [326, 186] on button "Run ⇧↵" at bounding box center [357, 186] width 137 height 15
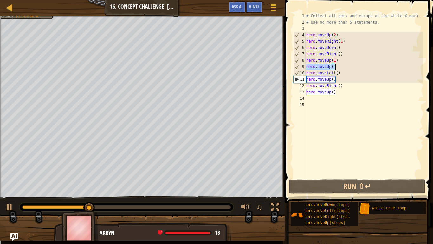
drag, startPoint x: 307, startPoint y: 65, endPoint x: 338, endPoint y: 68, distance: 31.6
click at [338, 68] on div "# Collect all gems and escape at the white X mark. # Use no more than 5 stateme…" at bounding box center [364, 102] width 119 height 178
type textarea "hero.moveUp()"
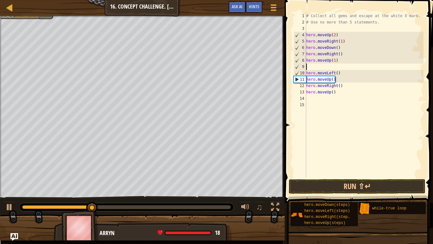
scroll to position [3, 0]
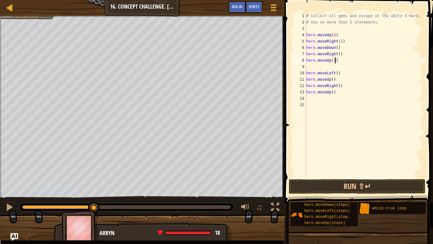
click at [335, 62] on div "# Collect all gems and escape at the white X mark. # Use no more than 5 stateme…" at bounding box center [364, 102] width 119 height 178
type textarea "hero.moveUp()"
click at [315, 65] on div "# Collect all gems and escape at the white X mark. # Use no more than 5 stateme…" at bounding box center [364, 102] width 119 height 178
type textarea "hero.moveUp()"
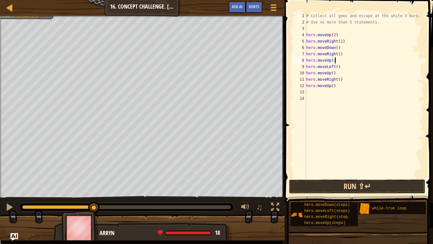
click at [307, 188] on button "Run ⇧↵" at bounding box center [357, 186] width 137 height 15
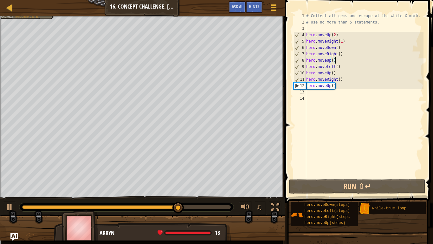
click at [329, 95] on div "# Collect all gems and escape at the white X mark. # Use no more than 5 stateme…" at bounding box center [364, 102] width 119 height 178
type textarea "m"
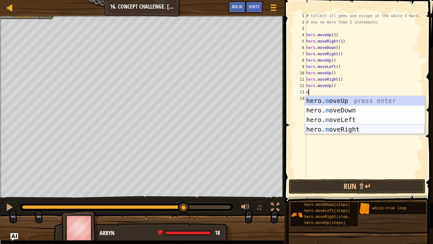
click at [339, 128] on div "hero. m oveUp press enter hero. m oveDown press enter hero. m oveLeft press ent…" at bounding box center [365, 124] width 120 height 57
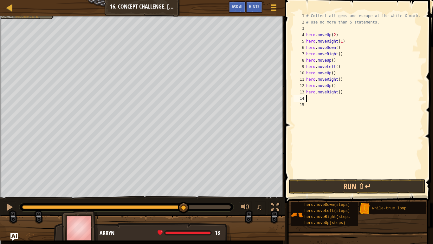
type textarea "m"
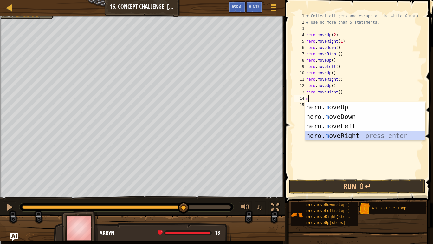
click at [326, 135] on div "hero. m oveUp press enter hero. m oveDown press enter hero. m oveLeft press ent…" at bounding box center [365, 130] width 120 height 57
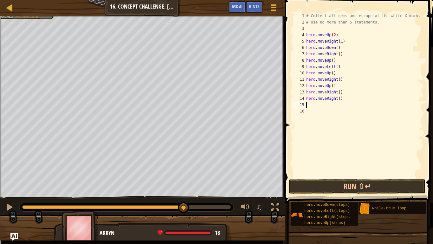
type textarea "m"
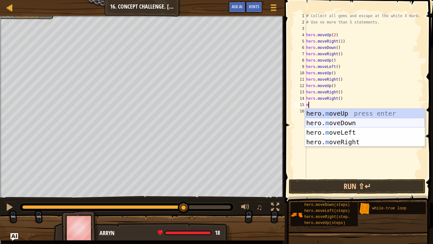
click at [318, 123] on div "hero. m oveUp press enter hero. m oveDown press enter hero. m oveLeft press ent…" at bounding box center [365, 137] width 120 height 57
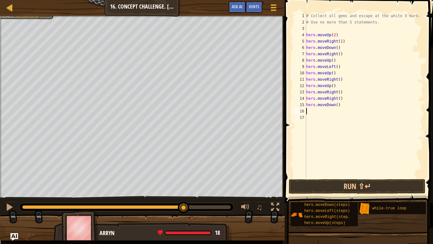
type textarea "m"
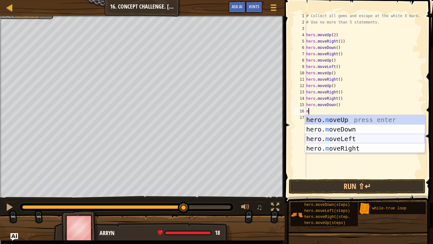
click at [321, 139] on div "hero. m oveUp press enter hero. m oveDown press enter hero. m oveLeft press ent…" at bounding box center [365, 143] width 120 height 57
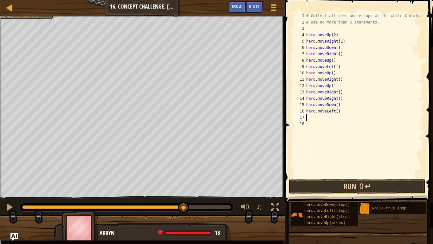
type textarea "m"
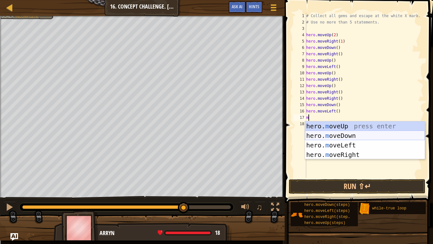
click at [323, 137] on div "hero. m oveUp press enter hero. m oveDown press enter hero. m oveLeft press ent…" at bounding box center [365, 149] width 120 height 57
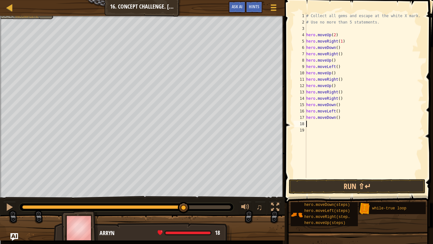
type textarea "m"
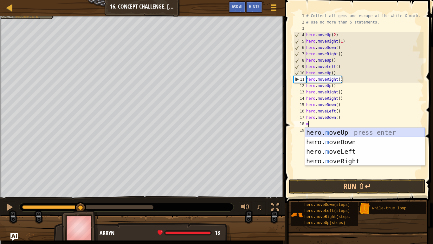
click at [335, 133] on div "hero. m oveUp press enter hero. m oveDown press enter hero. m oveLeft press ent…" at bounding box center [365, 156] width 120 height 57
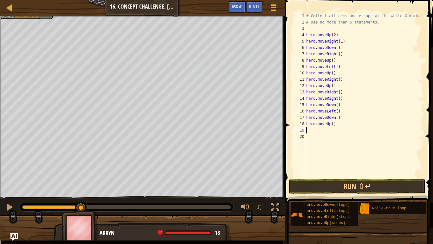
click at [333, 127] on div "# Collect all gems and escape at the white X mark. # Use no more than 5 stateme…" at bounding box center [364, 102] width 119 height 178
click at [333, 185] on button "Run ⇧↵" at bounding box center [357, 186] width 137 height 15
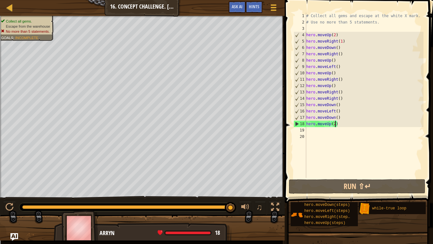
click at [57, 190] on div at bounding box center [126, 207] width 209 height 4
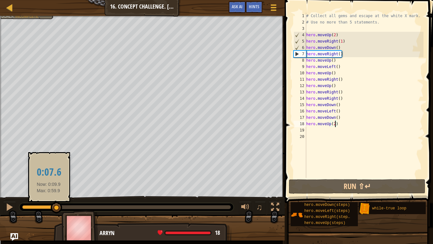
click at [49, 190] on div at bounding box center [39, 207] width 35 height 4
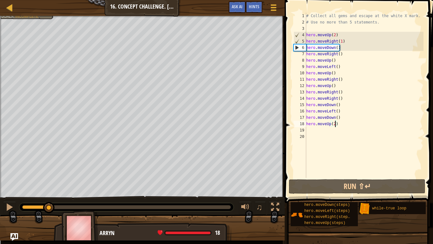
click at [38, 190] on div at bounding box center [126, 207] width 214 height 8
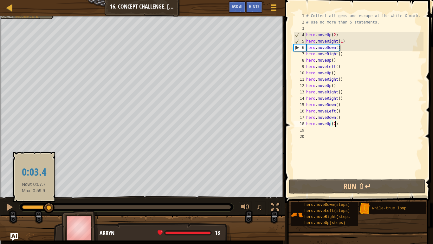
click at [34, 190] on div at bounding box center [35, 207] width 27 height 4
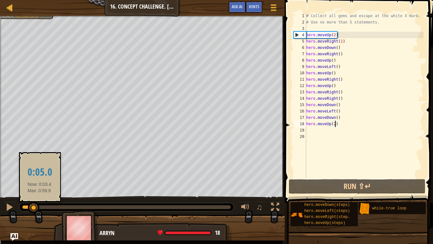
click at [40, 190] on div at bounding box center [126, 207] width 209 height 4
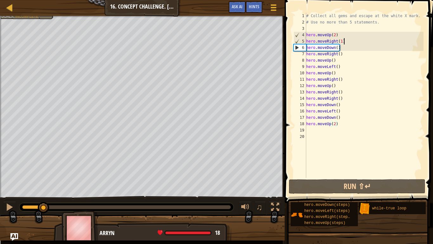
click at [345, 43] on div "# Collect all gems and escape at the white X mark. # Use no more than 5 stateme…" at bounding box center [364, 102] width 119 height 178
type textarea "hero.moveRight(1)"
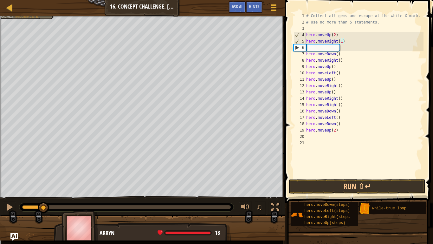
scroll to position [3, 0]
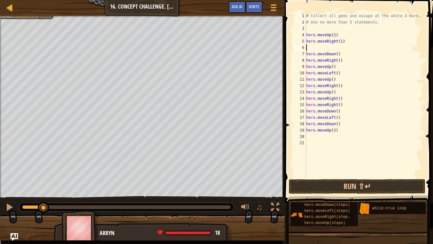
type textarea "w"
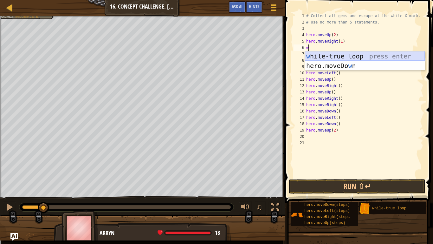
click at [362, 57] on div "w hile-true loop press enter hero.moveDo w n press enter" at bounding box center [365, 70] width 120 height 38
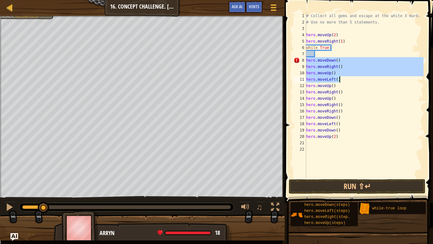
drag, startPoint x: 307, startPoint y: 62, endPoint x: 341, endPoint y: 78, distance: 37.9
click at [341, 78] on div "# Collect all gems and escape at the white X mark. # Use no more than 5 stateme…" at bounding box center [364, 102] width 119 height 178
type textarea "hero.moveUp() hero.moveLeft()"
click at [322, 55] on div "# Collect all gems and escape at the white X mark. # Use no more than 5 stateme…" at bounding box center [364, 102] width 119 height 178
paste textarea "hero.moveLeft()"
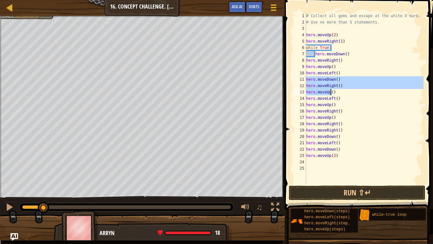
type textarea "hero.moveUp() hero.moveLeft()"
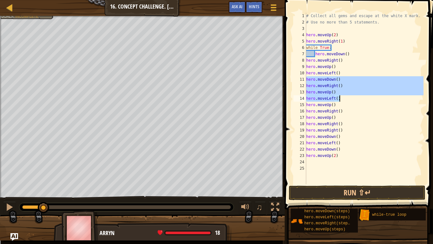
drag, startPoint x: 306, startPoint y: 80, endPoint x: 342, endPoint y: 99, distance: 40.2
click at [342, 99] on div "# Collect all gems and escape at the white X mark. # Use no more than 5 stateme…" at bounding box center [364, 105] width 119 height 184
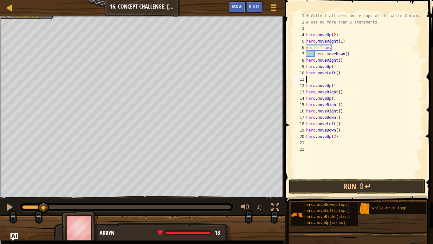
click at [307, 61] on div "# Collect all gems and escape at the white X mark. # Use no more than 5 stateme…" at bounding box center [364, 102] width 119 height 178
click at [307, 65] on div "# Collect all gems and escape at the white X mark. # Use no more than 5 stateme…" at bounding box center [364, 102] width 119 height 178
click at [306, 73] on div "10" at bounding box center [300, 73] width 13 height 6
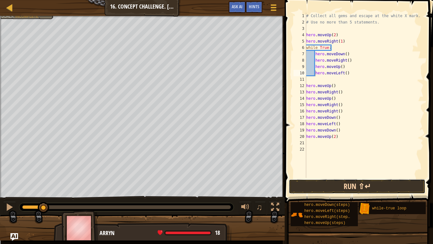
click at [373, 189] on button "Run ⇧↵" at bounding box center [357, 186] width 137 height 15
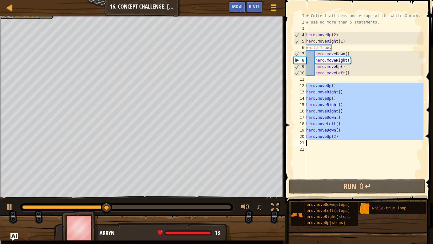
drag, startPoint x: 307, startPoint y: 87, endPoint x: 339, endPoint y: 140, distance: 62.1
click at [339, 140] on div "# Collect all gems and escape at the white X mark. # Use no more than 5 stateme…" at bounding box center [364, 102] width 119 height 178
type textarea "hero.moveUp(2)"
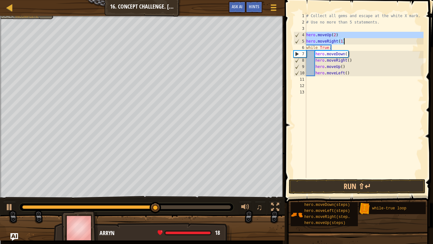
drag, startPoint x: 306, startPoint y: 35, endPoint x: 346, endPoint y: 41, distance: 40.2
click at [346, 41] on div "# Collect all gems and escape at the white X mark. # Use no more than 5 stateme…" at bounding box center [364, 102] width 119 height 178
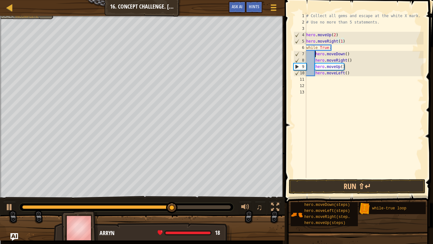
click at [315, 53] on div "# Collect all gems and escape at the white X mark. # Use no more than 5 stateme…" at bounding box center [364, 102] width 119 height 178
type textarea "hero.moveDown()"
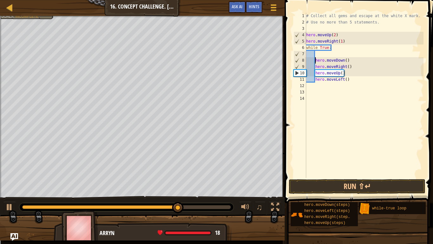
click at [318, 54] on div "# Collect all gems and escape at the white X mark. # Use no more than 5 stateme…" at bounding box center [364, 102] width 119 height 178
paste textarea "hero.moveRight(1)"
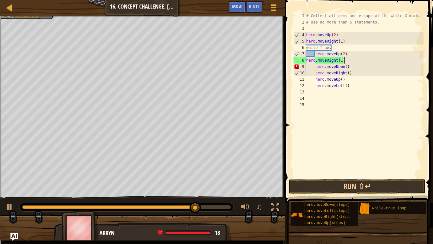
click at [306, 62] on div "8" at bounding box center [300, 60] width 13 height 6
type textarea "hero.moveRight(1)"
click at [306, 62] on div "8" at bounding box center [300, 60] width 13 height 6
click at [306, 61] on div "# Collect all gems and escape at the white X mark. # Use no more than 5 stateme…" at bounding box center [364, 102] width 119 height 178
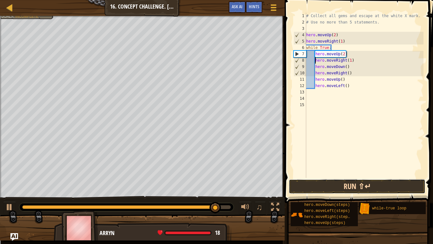
click at [301, 189] on button "Run ⇧↵" at bounding box center [357, 186] width 137 height 15
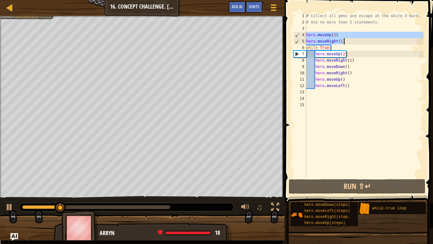
drag, startPoint x: 306, startPoint y: 35, endPoint x: 348, endPoint y: 40, distance: 41.8
click at [348, 40] on div "# Collect all gems and escape at the white X mark. # Use no more than 5 stateme…" at bounding box center [364, 102] width 119 height 178
type textarea "hero.moveUp(2) hero.moveRight(1)"
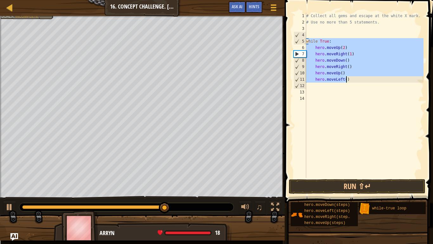
drag, startPoint x: 308, startPoint y: 41, endPoint x: 347, endPoint y: 78, distance: 54.5
click at [347, 78] on div "# Collect all gems and escape at the white X mark. # Use no more than 5 stateme…" at bounding box center [364, 102] width 119 height 178
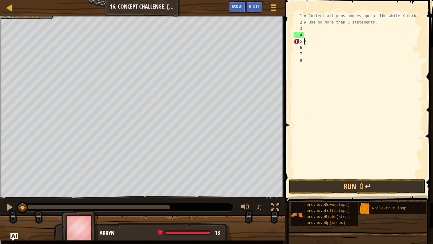
click at [2, 120] on div "Collect all gems. Escape from the warehouse No more than 5 statements. Goals : …" at bounding box center [216, 128] width 433 height 224
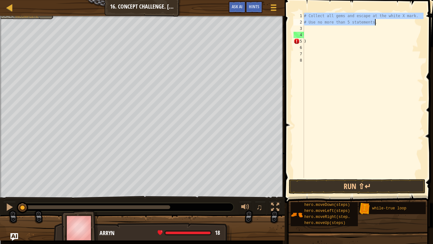
drag, startPoint x: 304, startPoint y: 17, endPoint x: 377, endPoint y: 24, distance: 73.4
click at [377, 24] on div "# Collect all gems and escape at the white X mark. # Use no more than 5 stateme…" at bounding box center [363, 102] width 121 height 178
type textarea "# Collect all gems and escape at the white X mark. # Use no more than 5 stateme…"
click at [308, 50] on div "# Collect all gems and escape at the white X mark. # Use no more than 5 stateme…" at bounding box center [363, 102] width 121 height 178
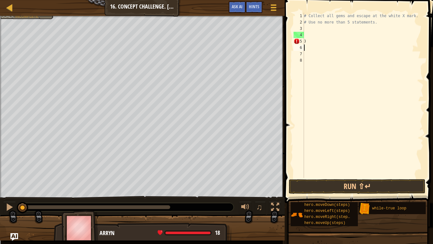
paste textarea "# Use no more than 5 statements."
type textarea "# Use no more than 5 statements."
click at [380, 23] on div "# Collect all gems and escape at the white X mark. # Use no more than 5 stateme…" at bounding box center [363, 102] width 121 height 178
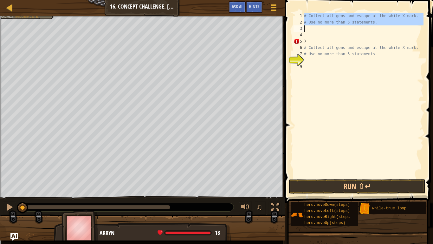
drag, startPoint x: 304, startPoint y: 16, endPoint x: 350, endPoint y: 30, distance: 47.7
click at [350, 30] on div "# Collect all gems and escape at the white X mark. # Use no more than 5 stateme…" at bounding box center [363, 102] width 121 height 178
type textarea "# Use no more than 5 statements."
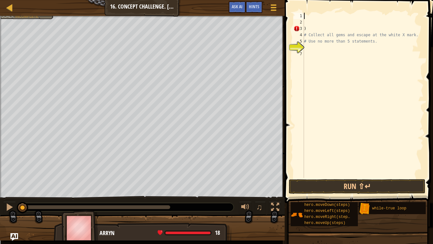
click at [308, 45] on div ") # Collect all gems and escape at the white X mark. # Use no more than 5 state…" at bounding box center [363, 102] width 121 height 178
type textarea "# Use no more than 5 statements."
click at [312, 49] on div ") # Collect all gems and escape at the white X mark. # Use no more than 5 state…" at bounding box center [363, 102] width 121 height 178
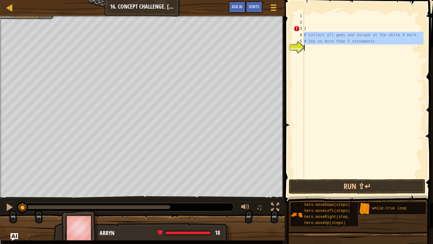
drag, startPoint x: 305, startPoint y: 34, endPoint x: 376, endPoint y: 49, distance: 72.8
click at [376, 49] on div ") # Collect all gems and escape at the white X mark. # Use no more than 5 state…" at bounding box center [363, 102] width 121 height 178
type textarea "# Use no more than 5 statements."
click at [309, 50] on div ") # Collect all gems and escape at the white X mark. # Use no more than 5 state…" at bounding box center [363, 95] width 121 height 165
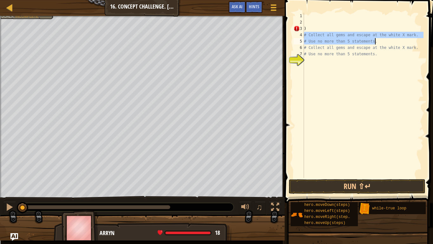
drag, startPoint x: 305, startPoint y: 35, endPoint x: 385, endPoint y: 40, distance: 80.1
click at [385, 40] on div ") # Collect all gems and escape at the white X mark. # Use no more than 5 state…" at bounding box center [363, 102] width 121 height 178
type textarea "# Collect all gems and escape at the white X mark. # Use no more than 5 stateme…"
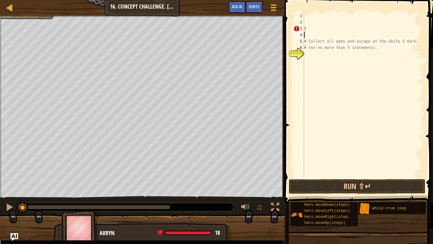
click at [308, 30] on div ") # Collect all gems and escape at the white X mark. # Use no more than 5 state…" at bounding box center [363, 102] width 121 height 178
type textarea ")"
click at [304, 41] on div "5" at bounding box center [299, 41] width 10 height 6
type textarea "# Collect all gems and escape at the white X mark."
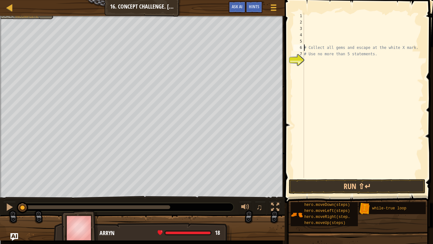
click at [298, 63] on div "8" at bounding box center [299, 60] width 10 height 6
click at [320, 18] on div "# Collect all gems and escape at the white X mark. # Use no more than 5 stateme…" at bounding box center [363, 102] width 121 height 178
type textarea "w"
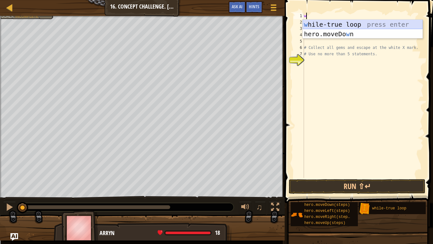
click at [345, 27] on div "w hile-true loop press enter hero.moveDo w n press enter" at bounding box center [363, 39] width 120 height 38
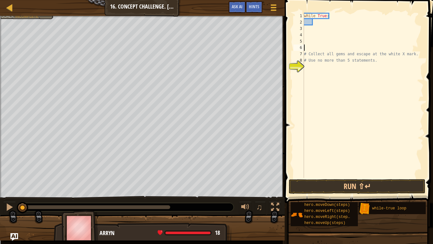
click at [306, 49] on div "while True : # Collect all gems and escape at the white X mark. # Use no more t…" at bounding box center [363, 102] width 121 height 178
click at [304, 54] on div "7" at bounding box center [299, 54] width 10 height 6
type textarea "# Collect all gems and escape at the white X mark."
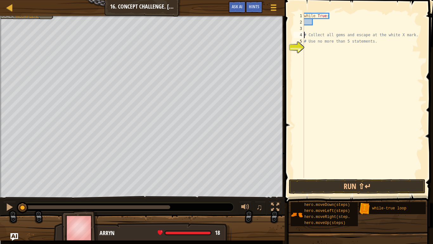
click at [318, 24] on div "while True : # Collect all gems and escape at the white X mark. # Use no more t…" at bounding box center [363, 102] width 121 height 178
type textarea "h"
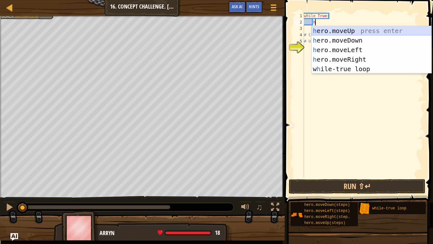
click at [360, 29] on div "h ero.moveUp press enter h ero.moveDown press enter h ero.moveLeft press enter …" at bounding box center [372, 59] width 120 height 67
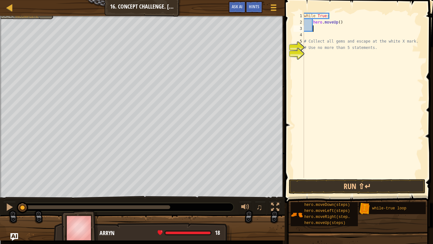
scroll to position [3, 1]
click at [340, 23] on div "while True : hero . moveUp ( ) # Collect all gems and escape at the white X mar…" at bounding box center [363, 102] width 121 height 178
type textarea "hero.moveUp(2)"
click at [315, 31] on div "while True : hero . moveUp ( 2 ) # Collect all gems and escape at the white X m…" at bounding box center [363, 102] width 121 height 178
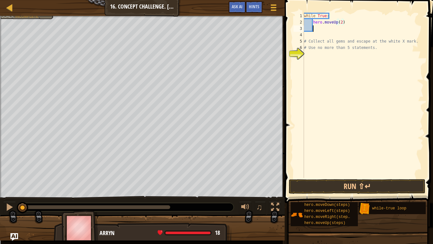
scroll to position [3, 1]
type textarea "h"
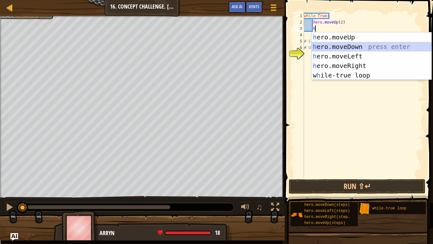
click at [358, 47] on div "h ero.moveUp press enter h ero.moveDown press enter h ero.moveLeft press enter …" at bounding box center [372, 65] width 120 height 67
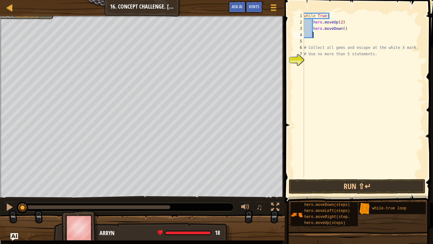
type textarea "f"
type textarea "h"
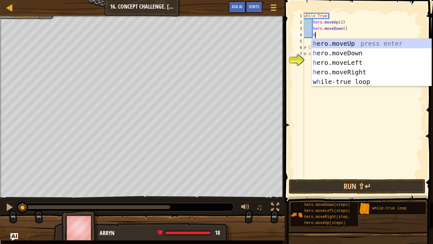
scroll to position [3, 1]
click at [373, 62] on div "h ero.moveUp press enter h ero.moveDown press enter h ero.moveLeft press enter …" at bounding box center [372, 72] width 120 height 67
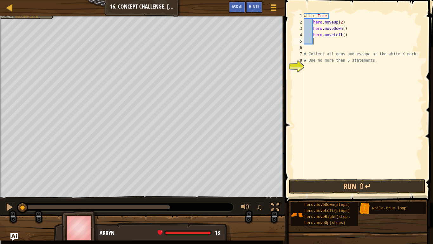
type textarea "h"
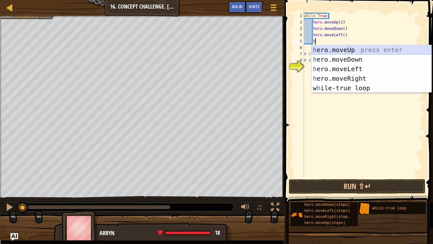
click at [356, 53] on div "h ero.moveUp press enter h ero.moveDown press enter h ero.moveLeft press enter …" at bounding box center [372, 78] width 120 height 67
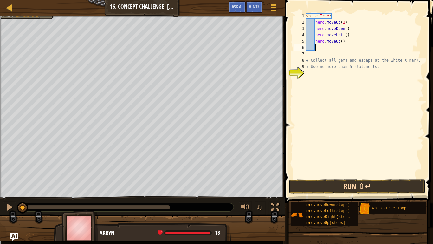
click at [319, 186] on button "Run ⇧↵" at bounding box center [357, 186] width 137 height 15
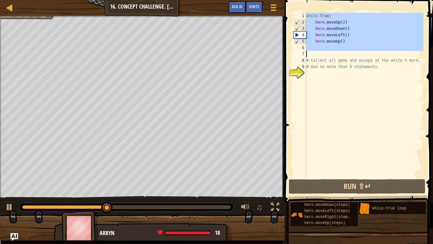
drag, startPoint x: 306, startPoint y: 16, endPoint x: 335, endPoint y: 50, distance: 44.1
click at [335, 50] on div "while True : hero . moveUp ( 2 ) hero . moveDown ( ) hero . moveLeft ( ) hero .…" at bounding box center [364, 102] width 119 height 178
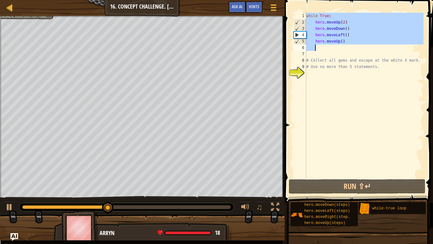
type textarea "hero.moveUp()"
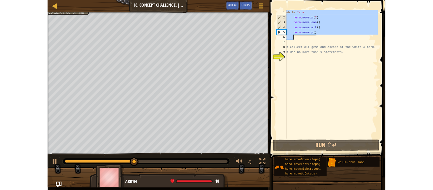
scroll to position [3, 0]
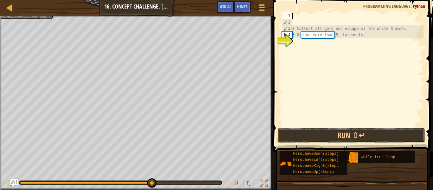
click at [299, 24] on div "# Collect all gems and escape at the white X mark. # Use no more than 5 stateme…" at bounding box center [357, 76] width 133 height 127
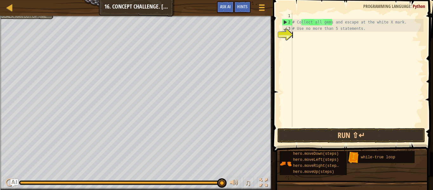
click at [314, 66] on div "# Collect all gems and escape at the white X mark. # Use no more than 5 stateme…" at bounding box center [357, 76] width 133 height 127
click at [287, 22] on div "2" at bounding box center [287, 22] width 10 height 6
type textarea "# Collect all gems and escape at the white X mark."
click at [294, 14] on div "# Collect all gems and escape at the white X mark. # Use no more than 5 stateme…" at bounding box center [357, 76] width 133 height 127
type textarea "h"
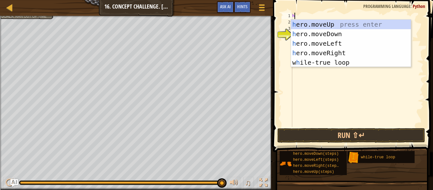
click at [298, 75] on div "h # Collect all gems and escape at the white X mark. # Use no more than 5 state…" at bounding box center [357, 76] width 133 height 127
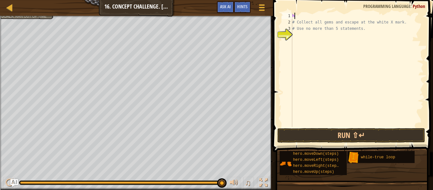
click at [300, 15] on div "h # Collect all gems and escape at the white X mark. # Use no more than 5 state…" at bounding box center [357, 76] width 133 height 127
type textarea "h"
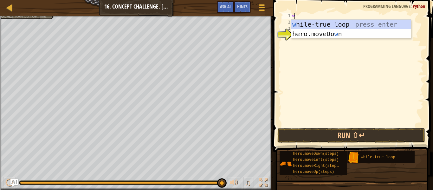
type textarea "w"
